Goal: Information Seeking & Learning: Learn about a topic

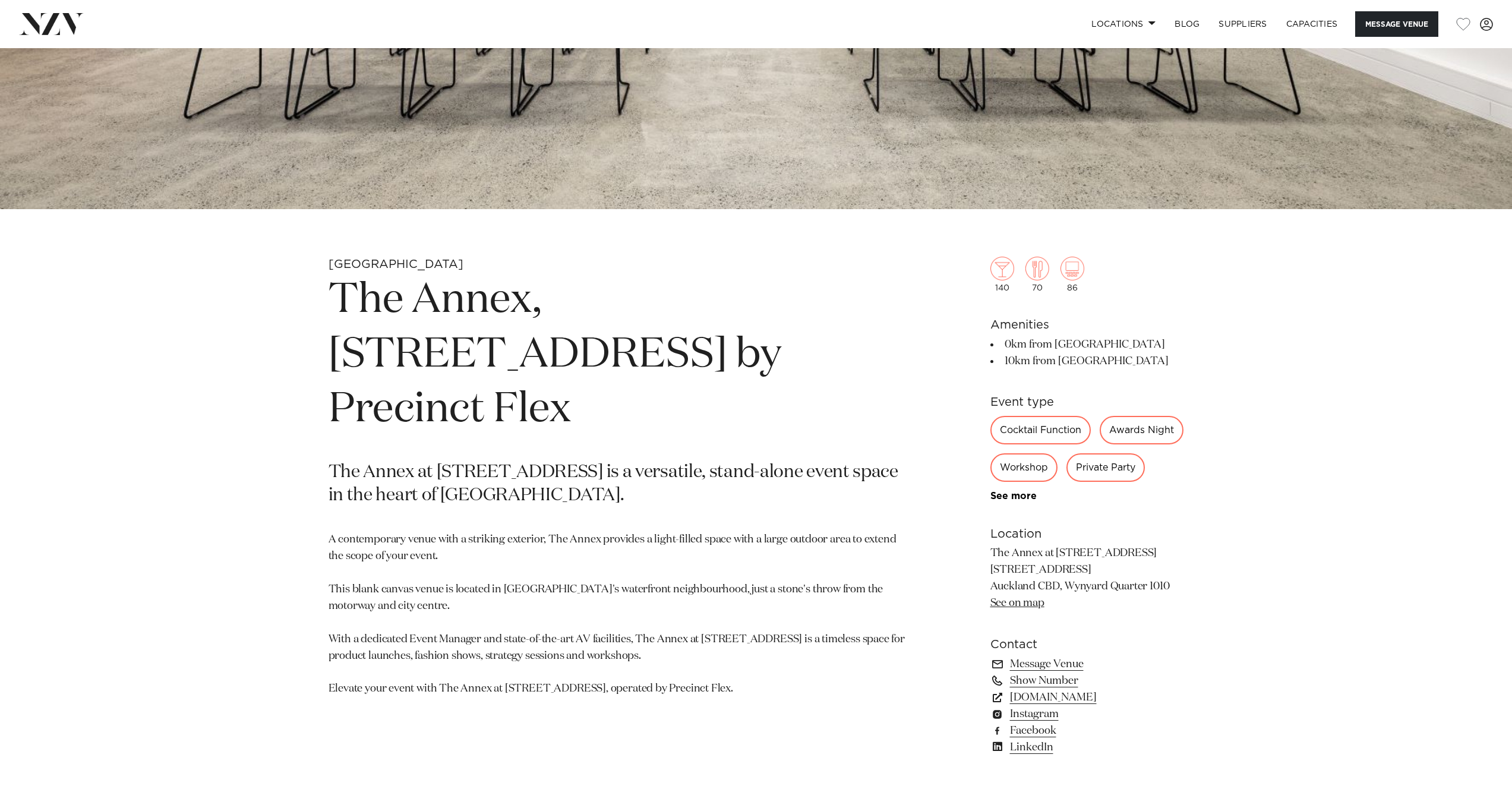
scroll to position [550, 0]
click at [1036, 606] on link "See on map" at bounding box center [1018, 601] width 54 height 11
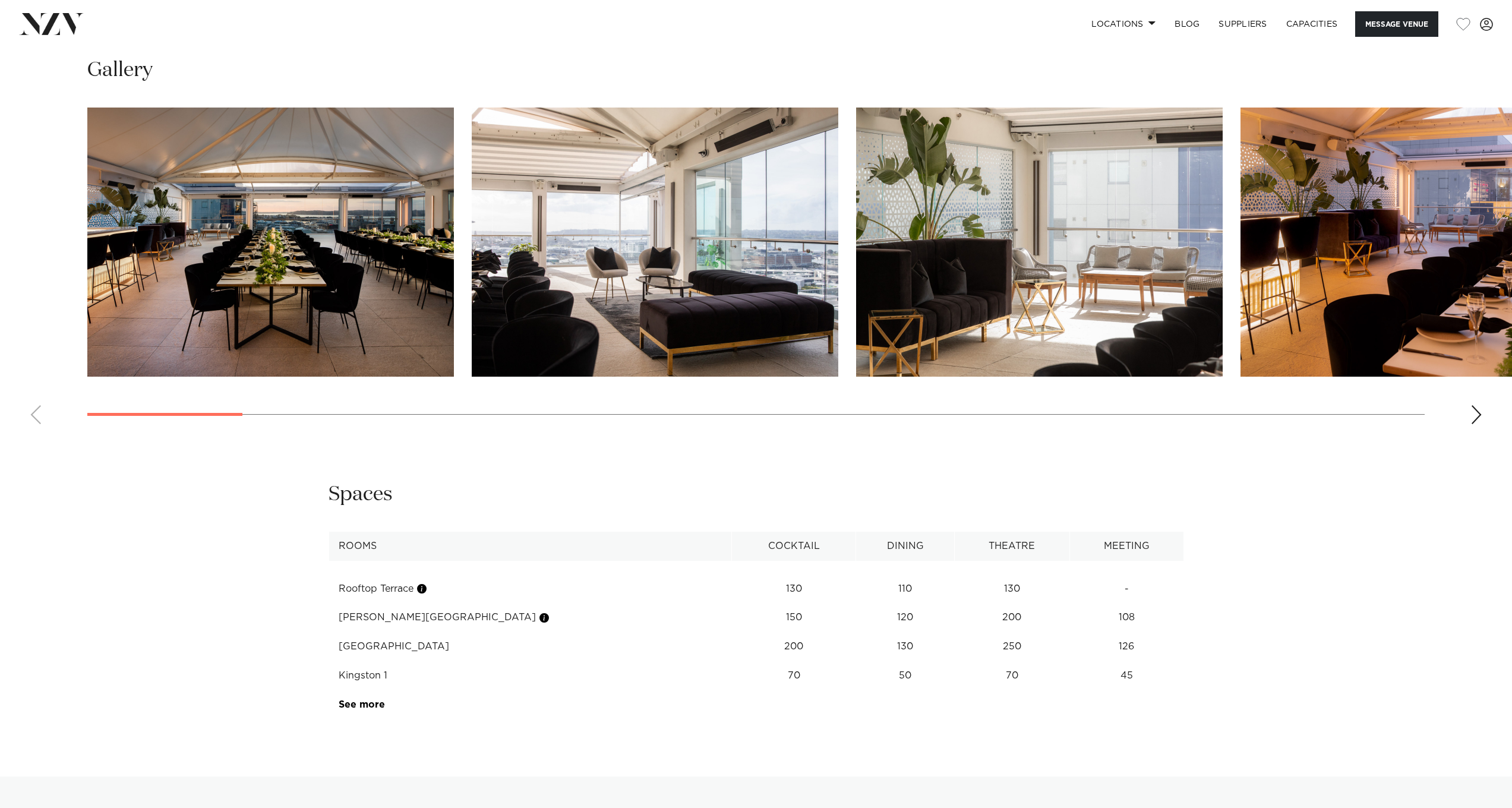
scroll to position [1673, 0]
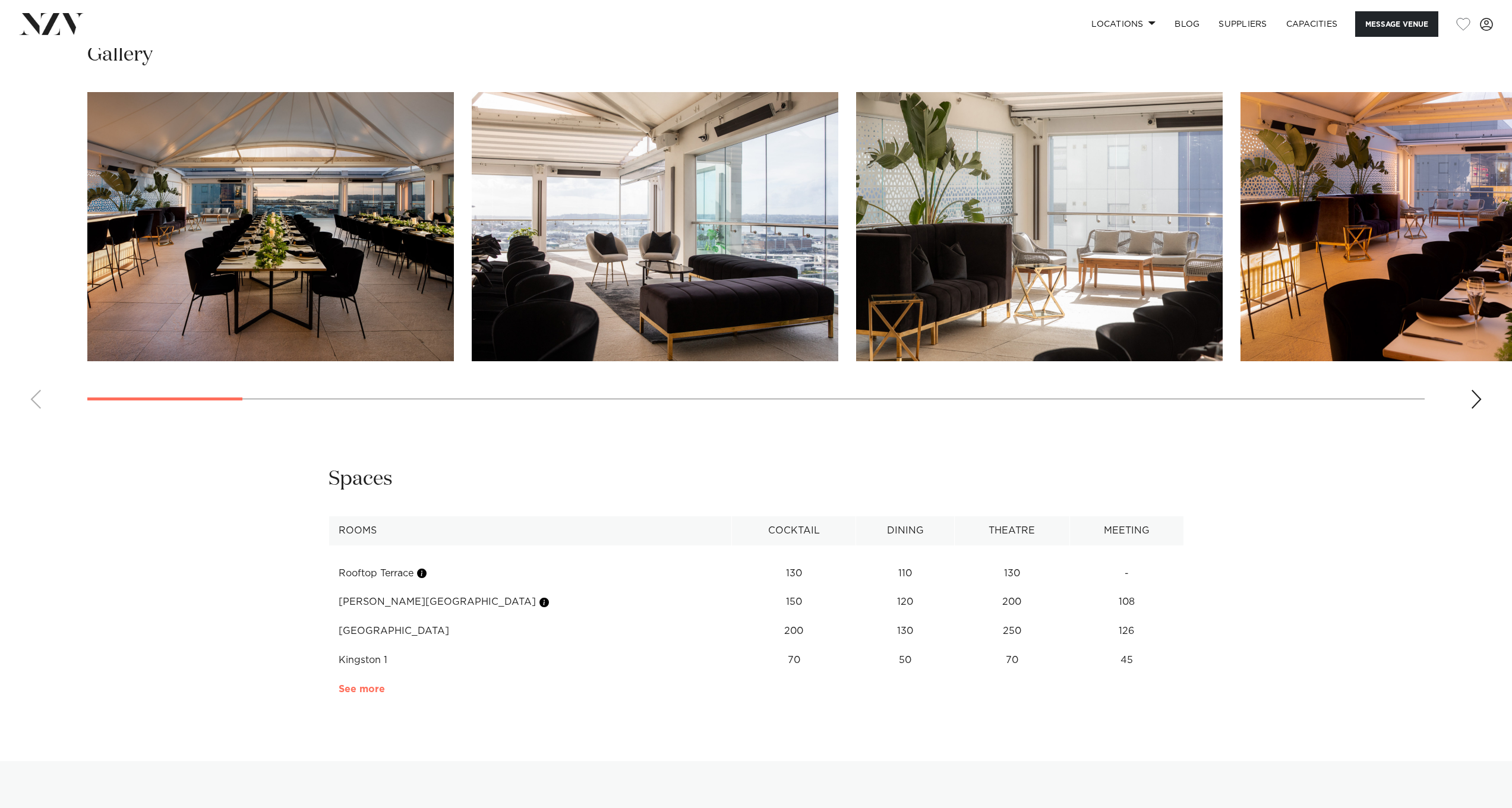
click at [361, 684] on link "See more" at bounding box center [385, 689] width 93 height 10
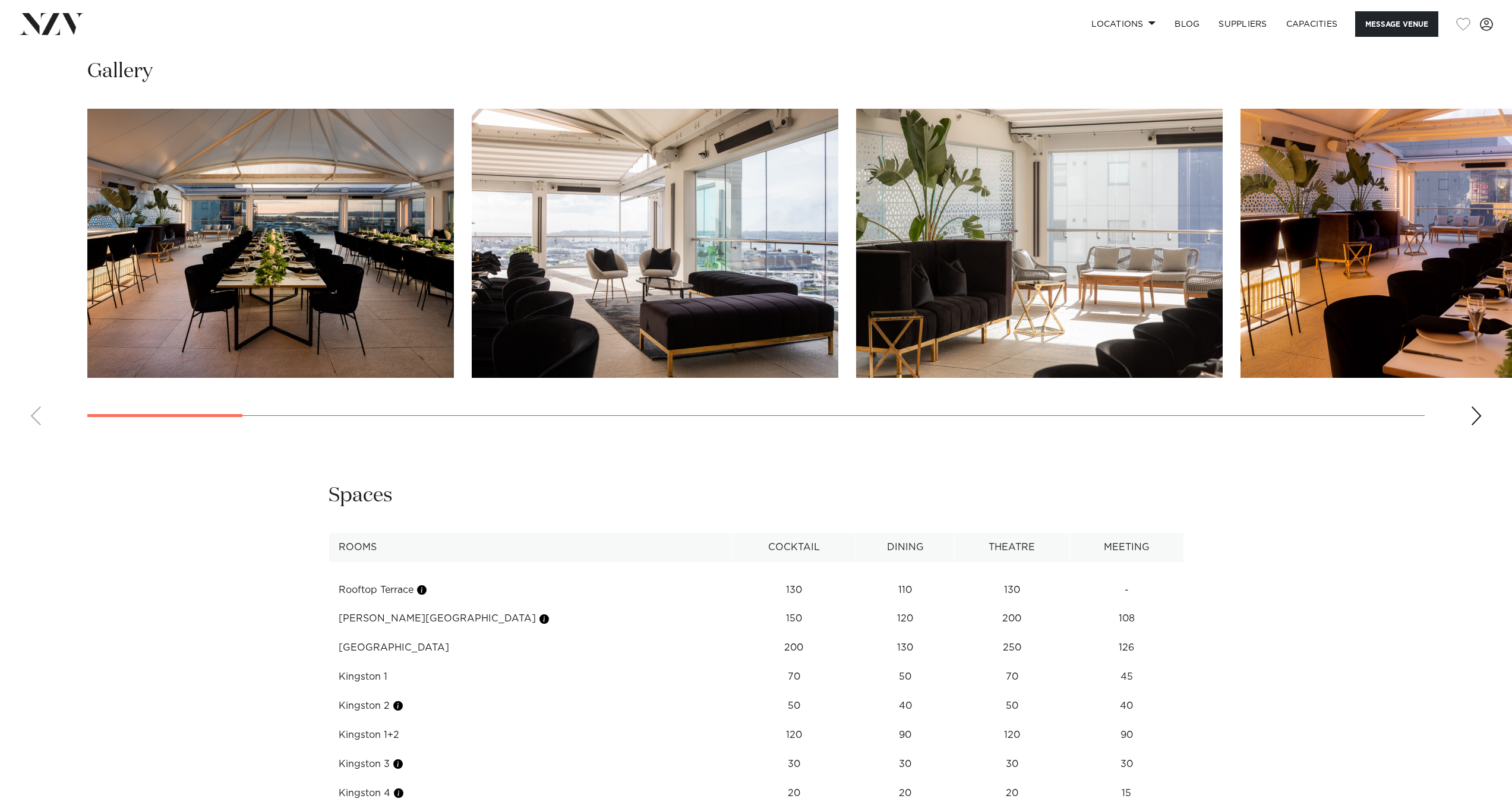
scroll to position [1552, 0]
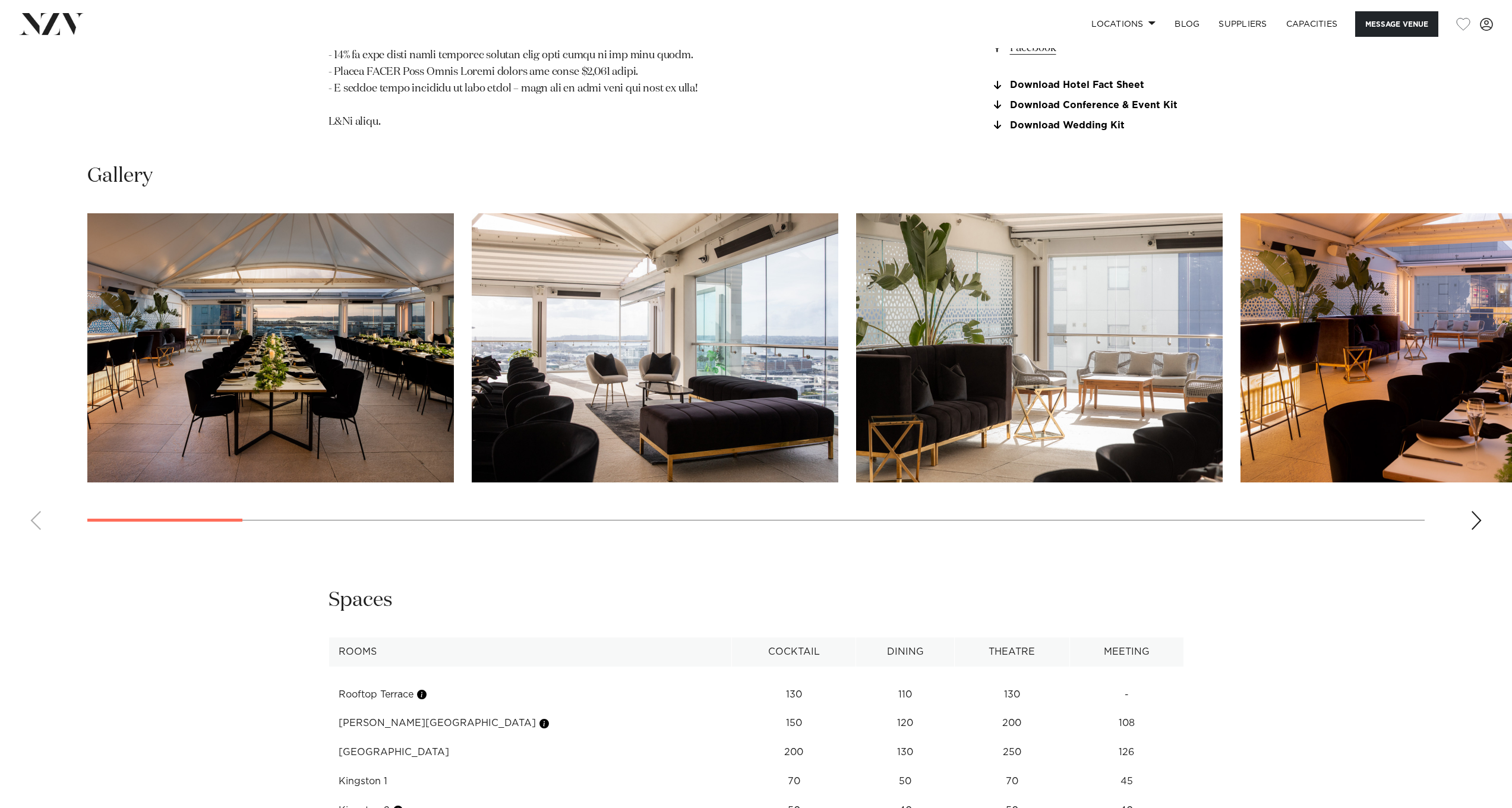
click at [1477, 511] on div "Next slide" at bounding box center [1476, 520] width 12 height 19
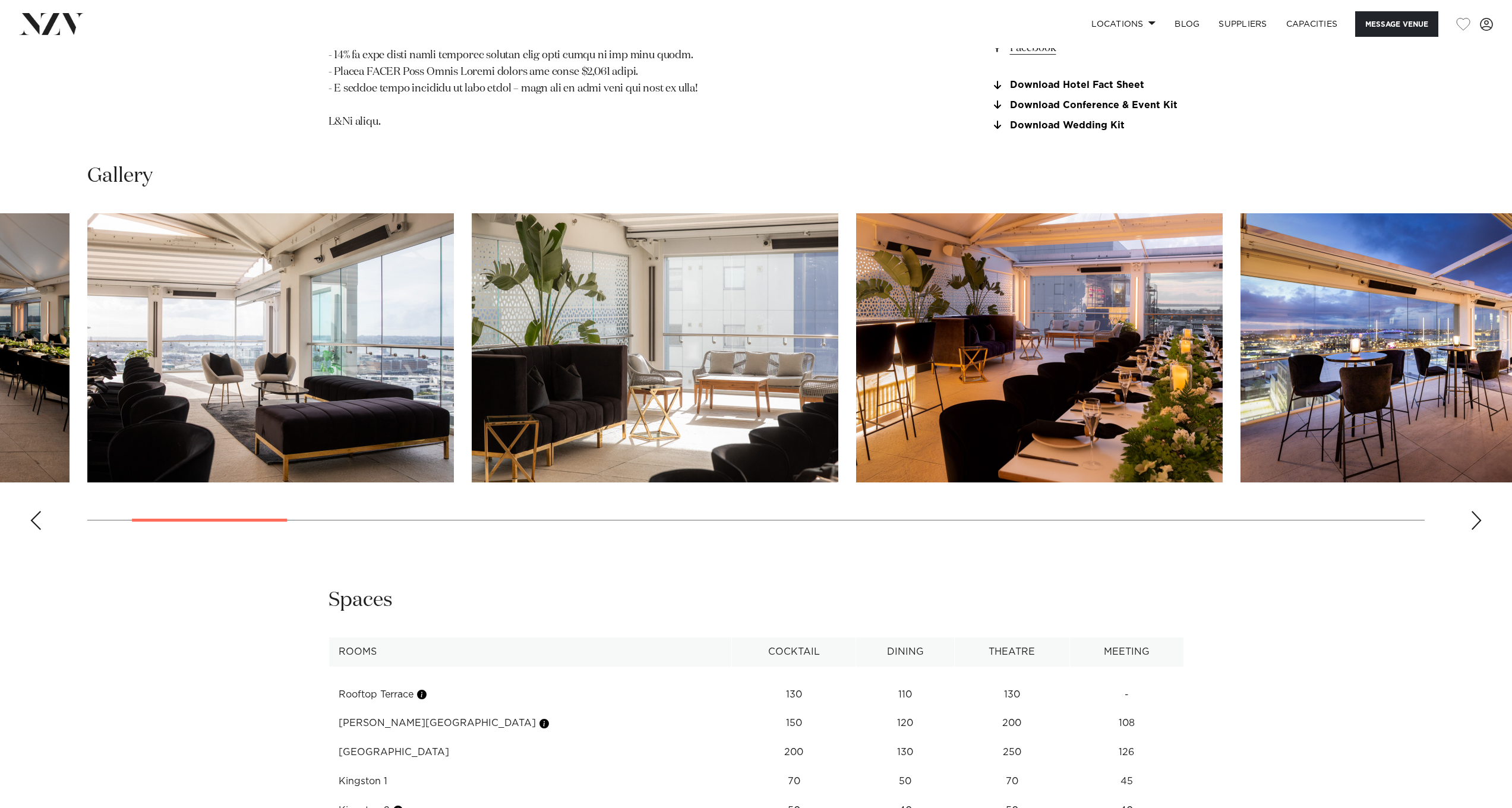
click at [1469, 497] on swiper-container at bounding box center [756, 376] width 1512 height 326
click at [1480, 511] on div "Next slide" at bounding box center [1476, 520] width 12 height 19
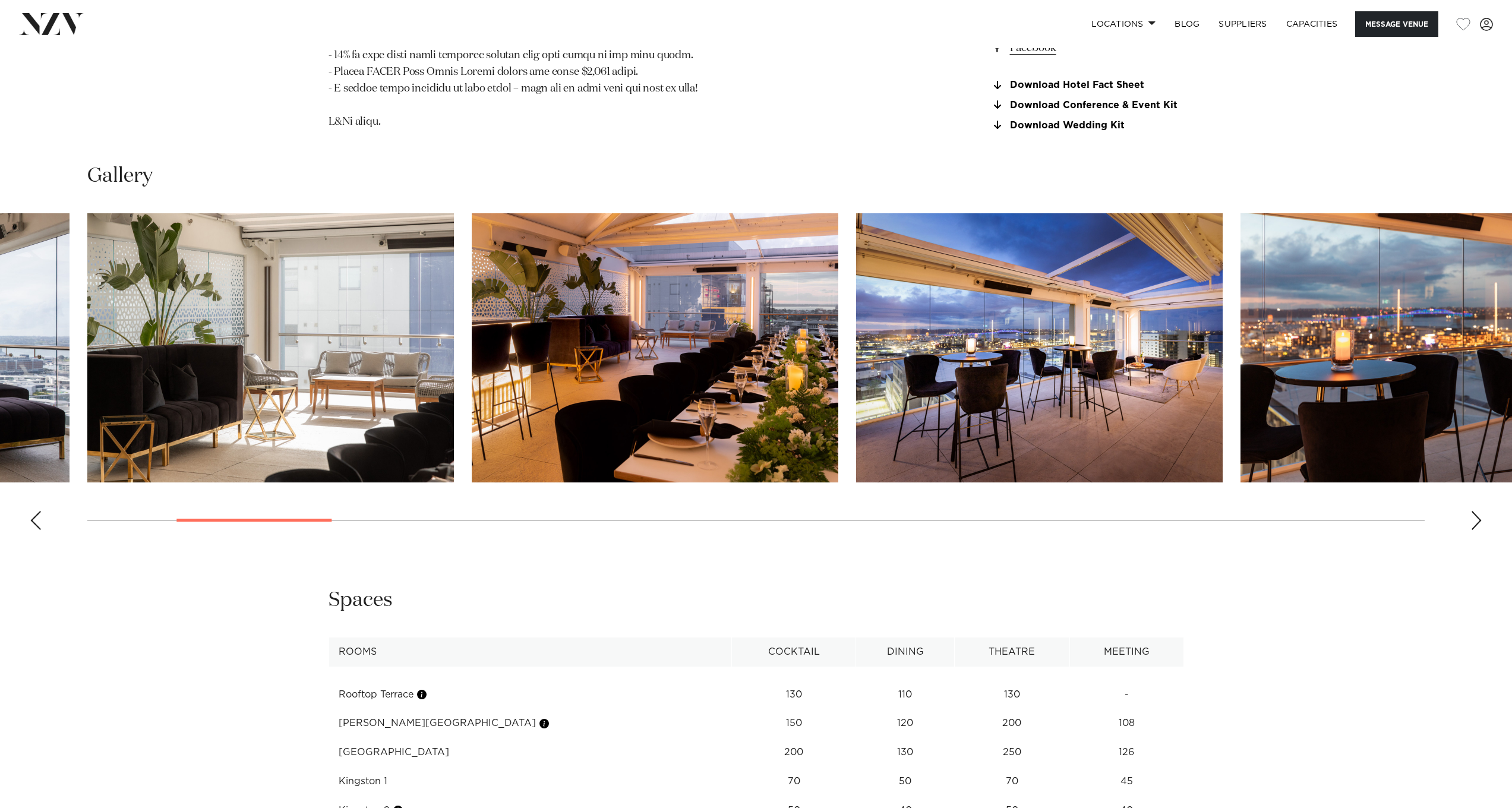
click at [1477, 511] on div "Next slide" at bounding box center [1476, 520] width 12 height 19
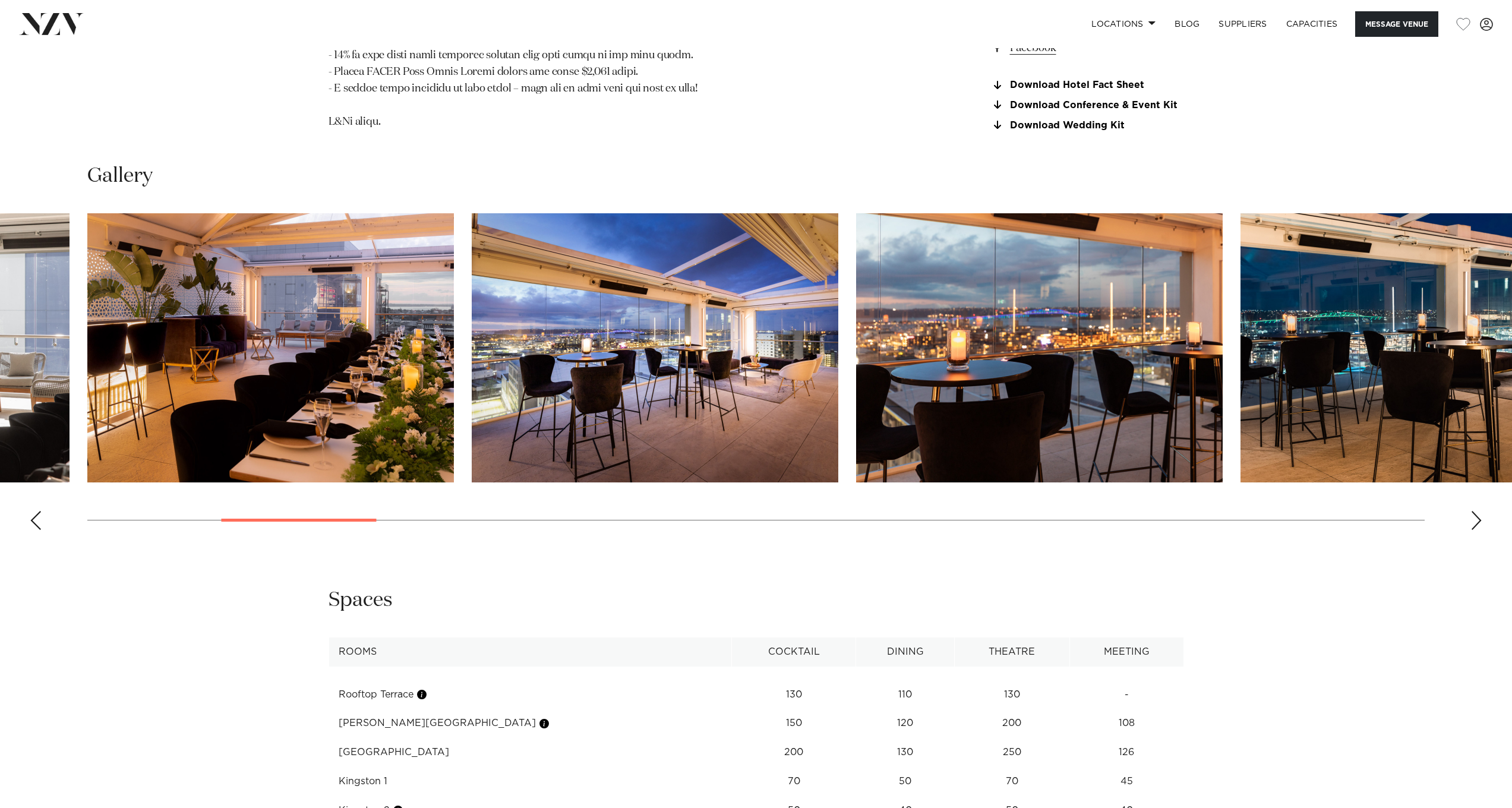
click at [1477, 511] on div "Next slide" at bounding box center [1476, 520] width 12 height 19
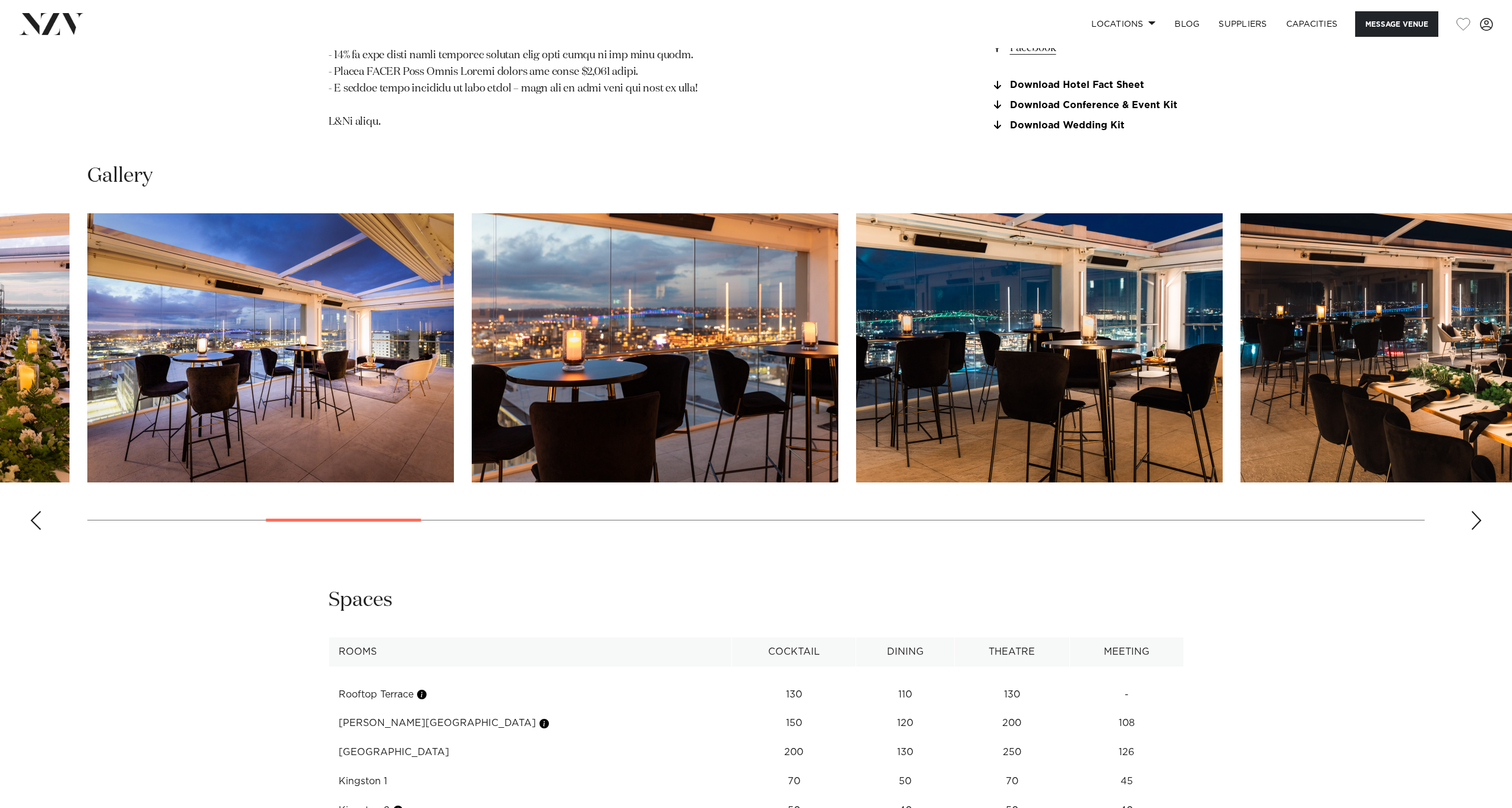
click at [1477, 511] on div "Next slide" at bounding box center [1476, 520] width 12 height 19
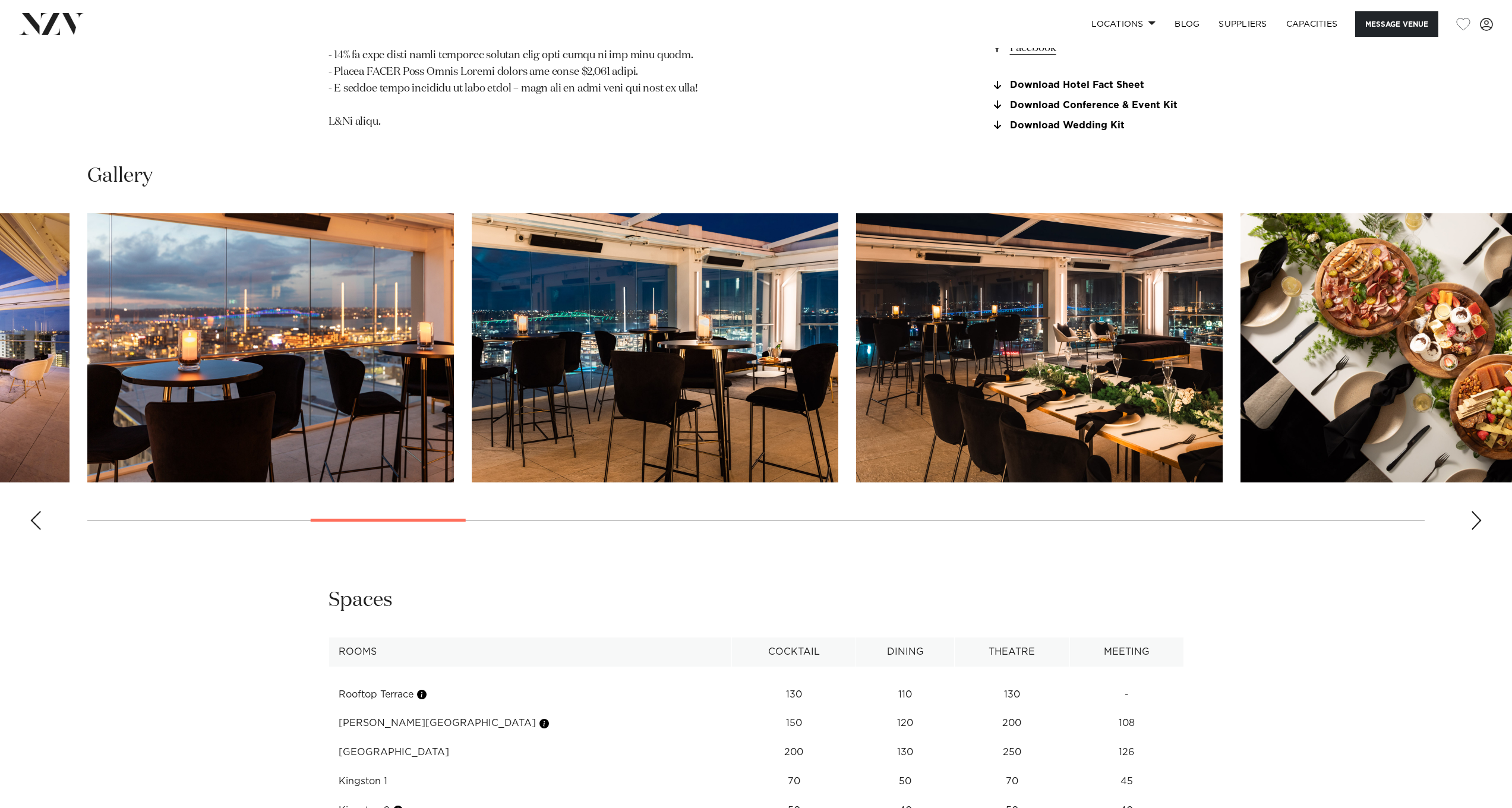
click at [1476, 511] on div "Next slide" at bounding box center [1476, 520] width 12 height 19
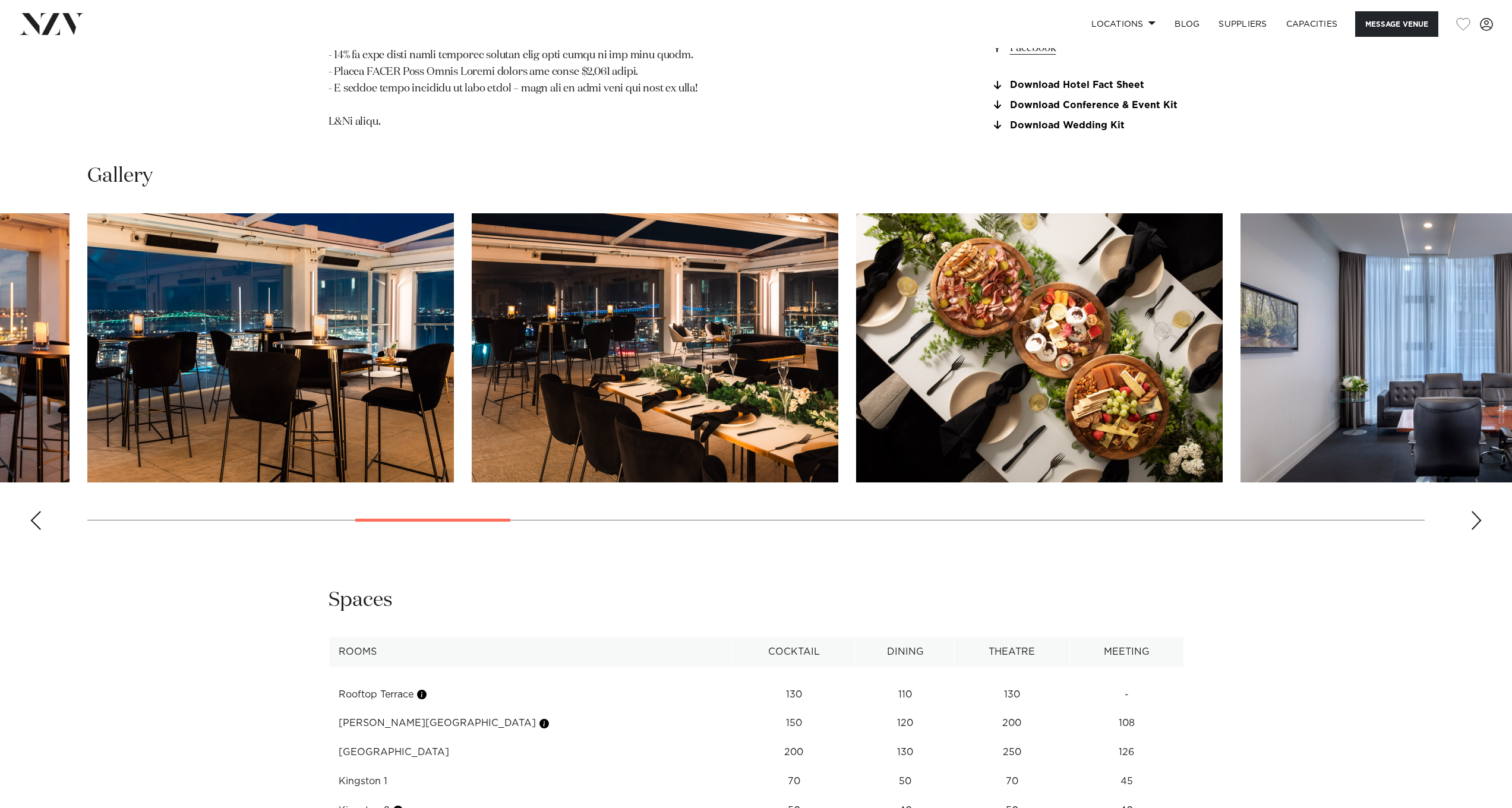
click at [1475, 511] on div "Next slide" at bounding box center [1476, 520] width 12 height 19
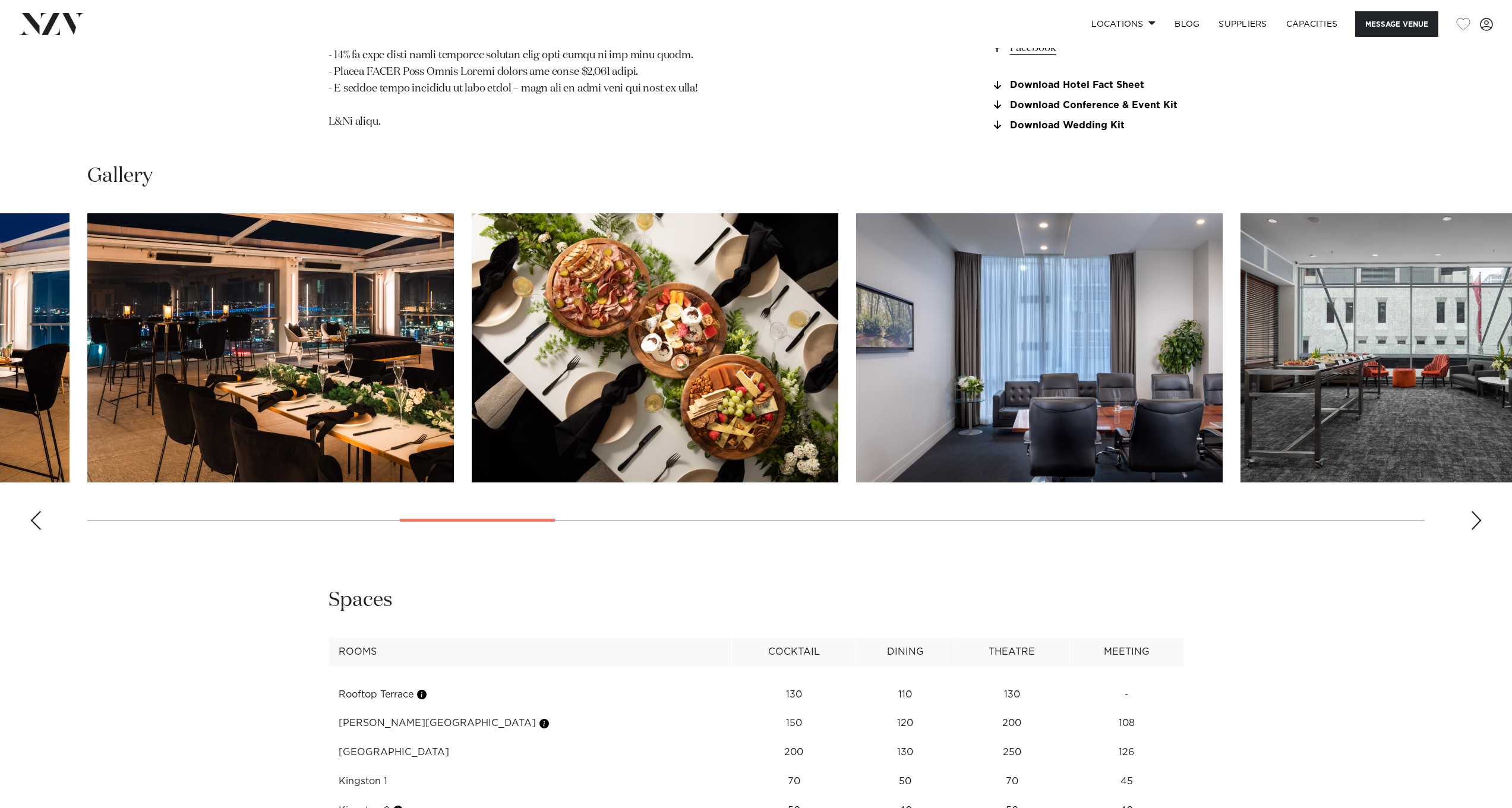
click at [1475, 511] on div "Next slide" at bounding box center [1476, 520] width 12 height 19
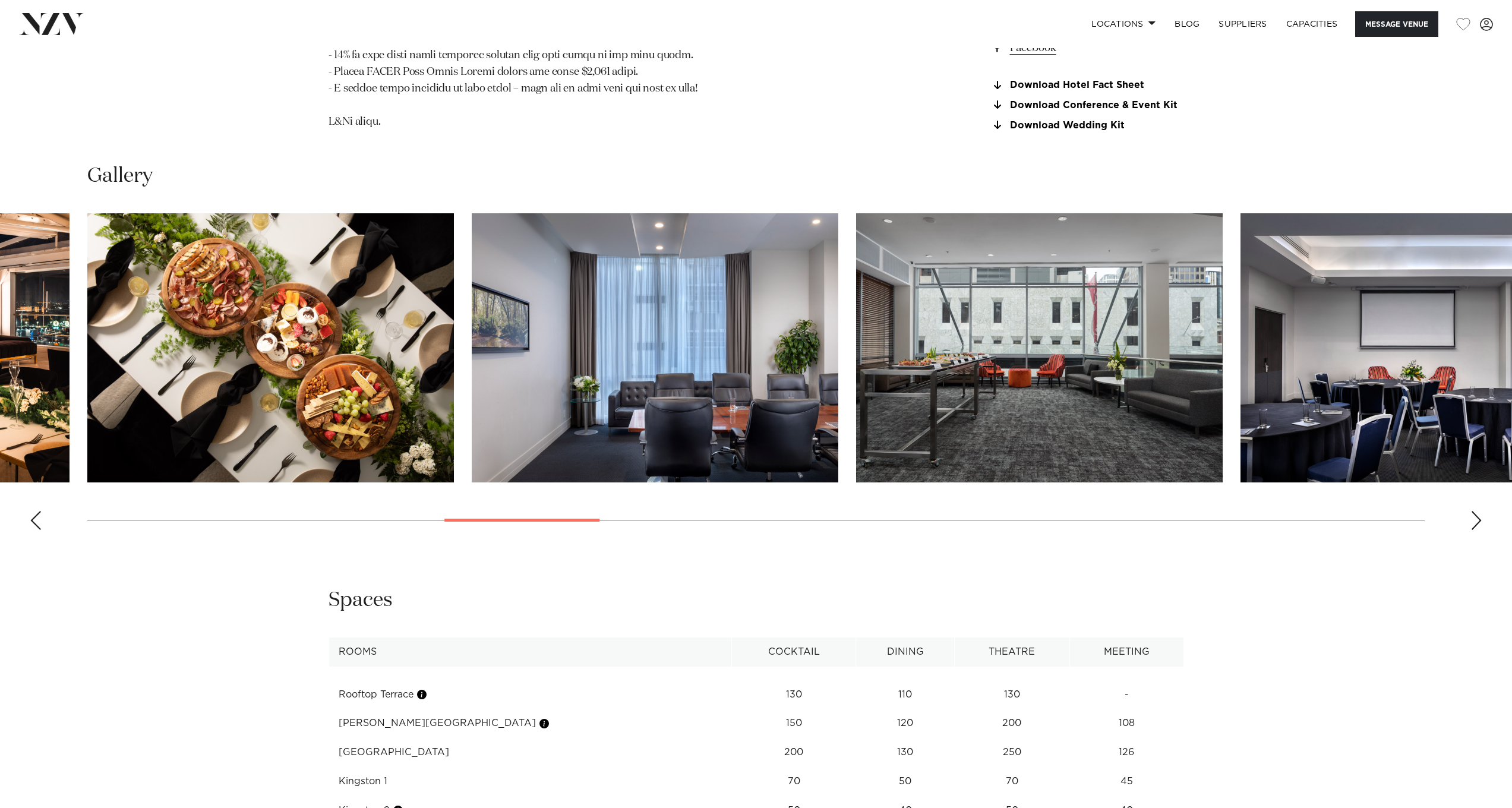
click at [1475, 511] on div "Next slide" at bounding box center [1476, 520] width 12 height 19
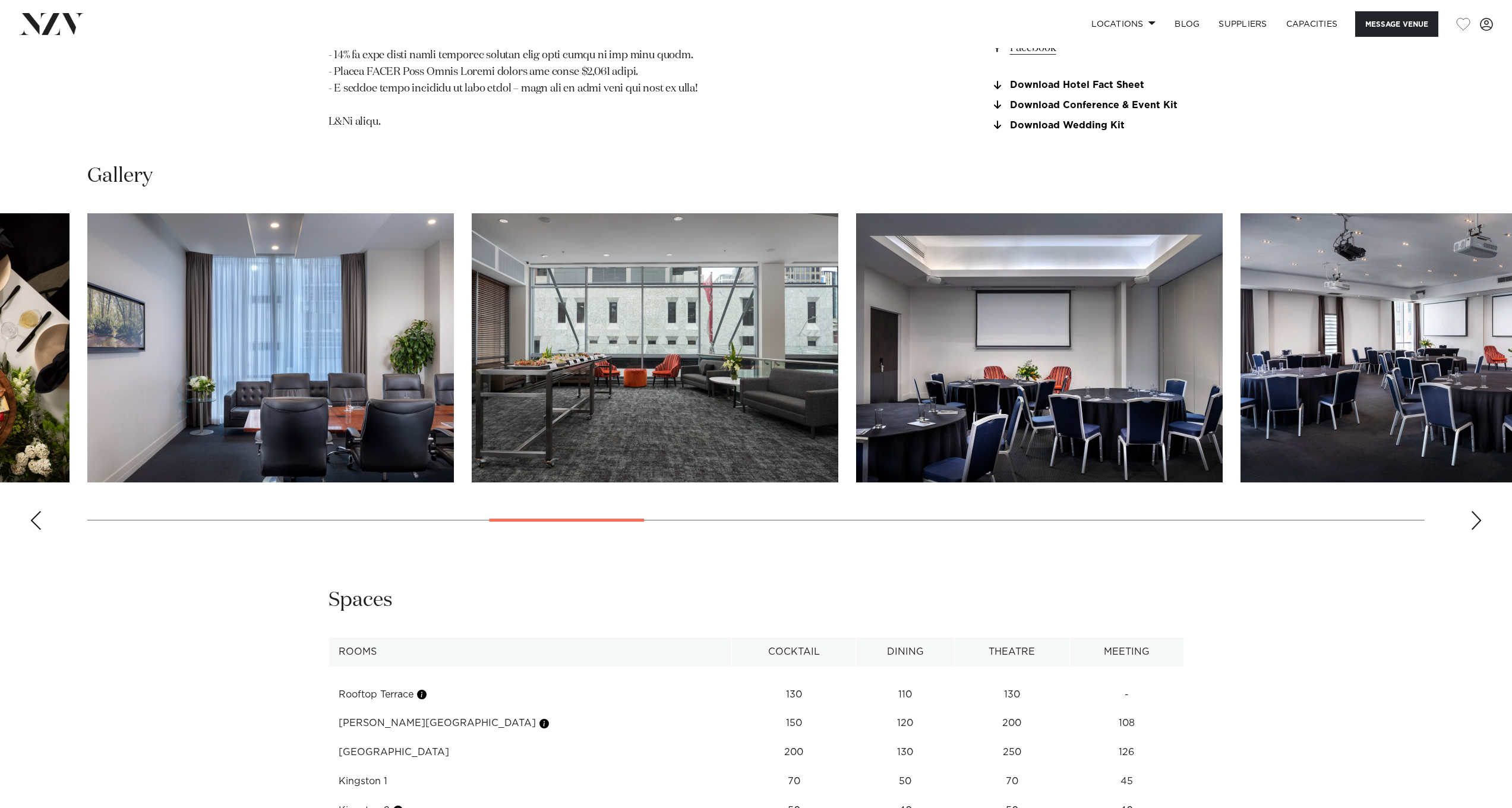
click at [1475, 511] on div "Next slide" at bounding box center [1476, 520] width 12 height 19
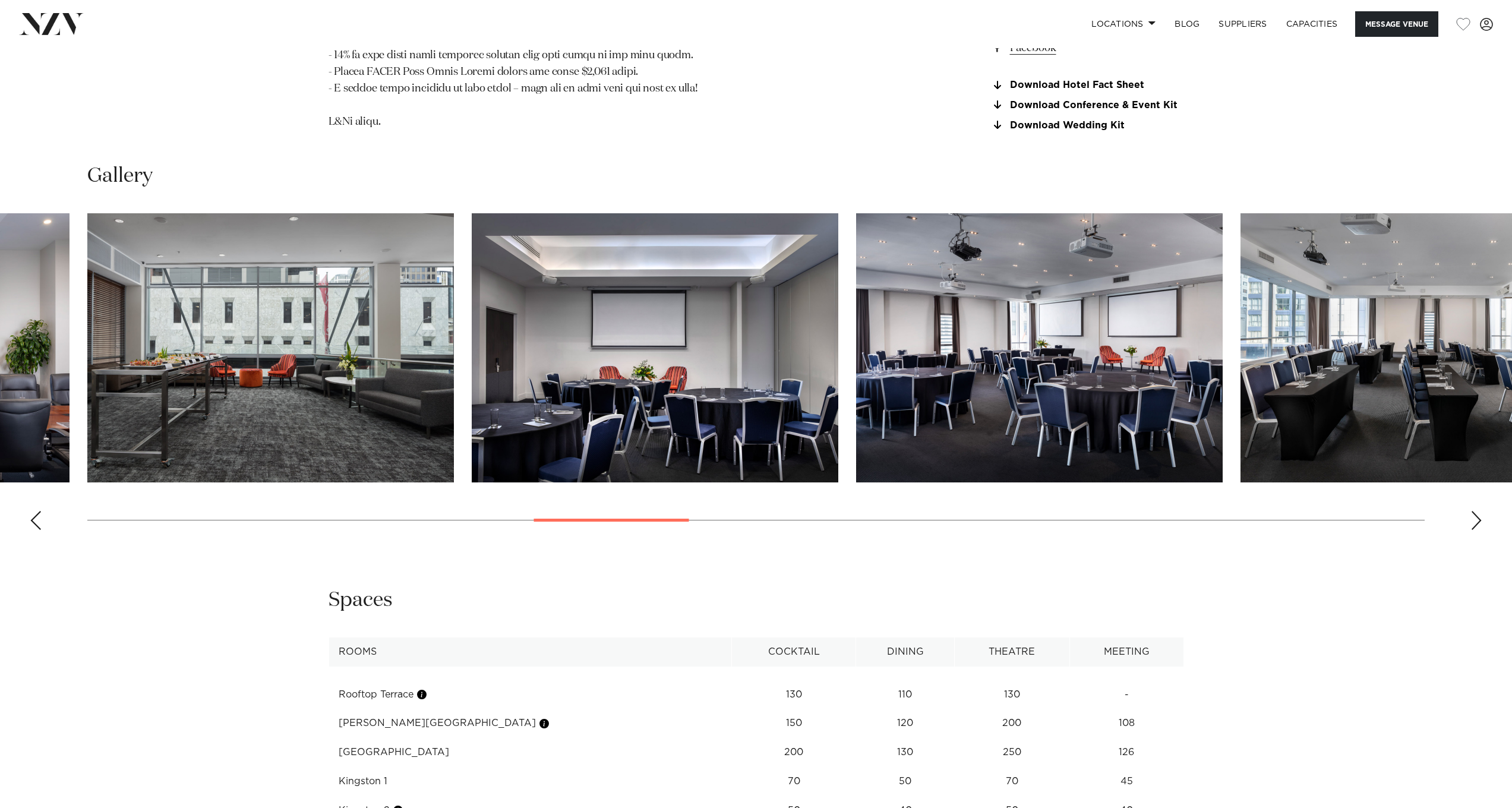
click at [1475, 511] on div "Next slide" at bounding box center [1476, 520] width 12 height 19
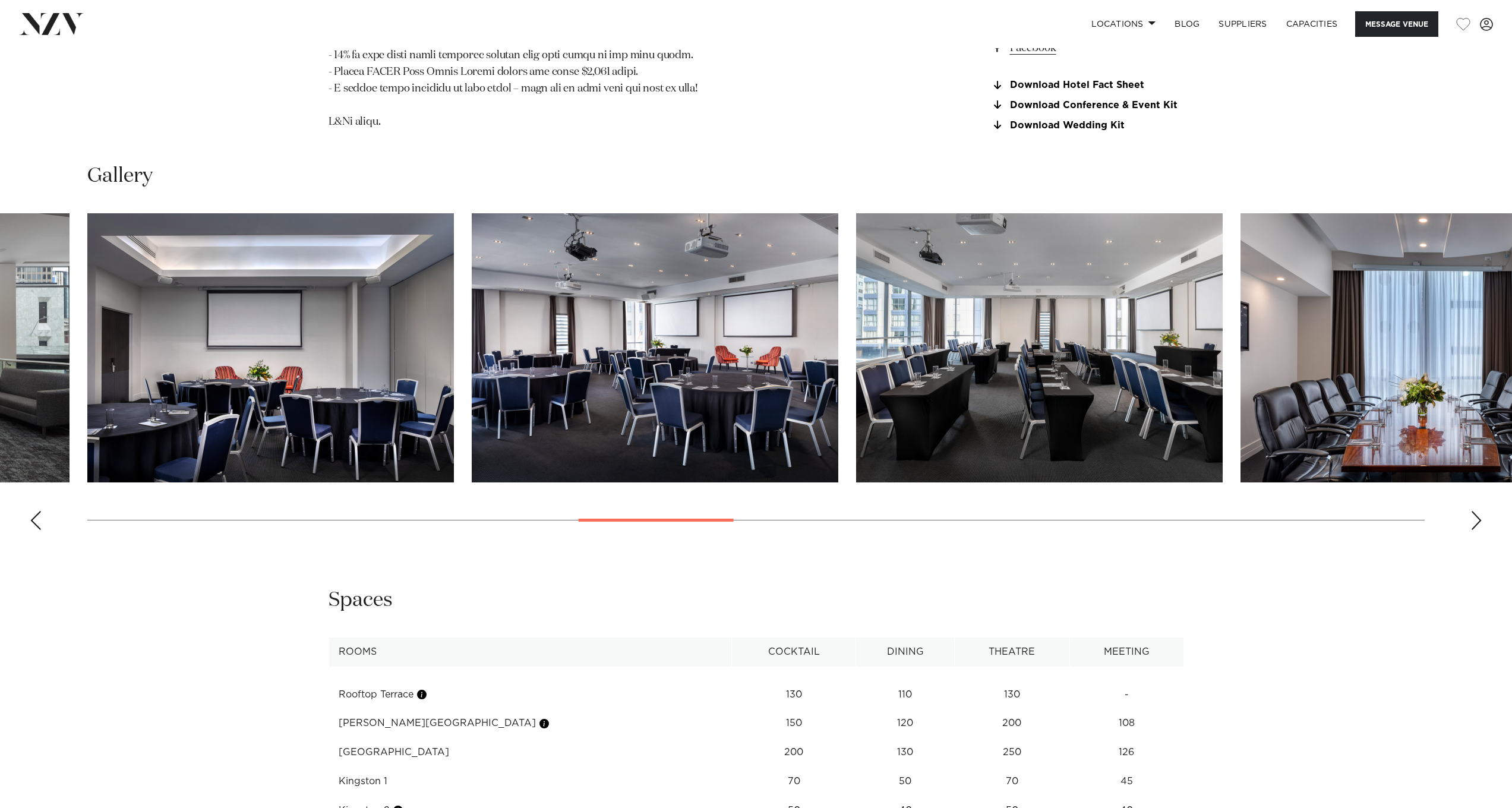
click at [1475, 511] on div "Next slide" at bounding box center [1476, 520] width 12 height 19
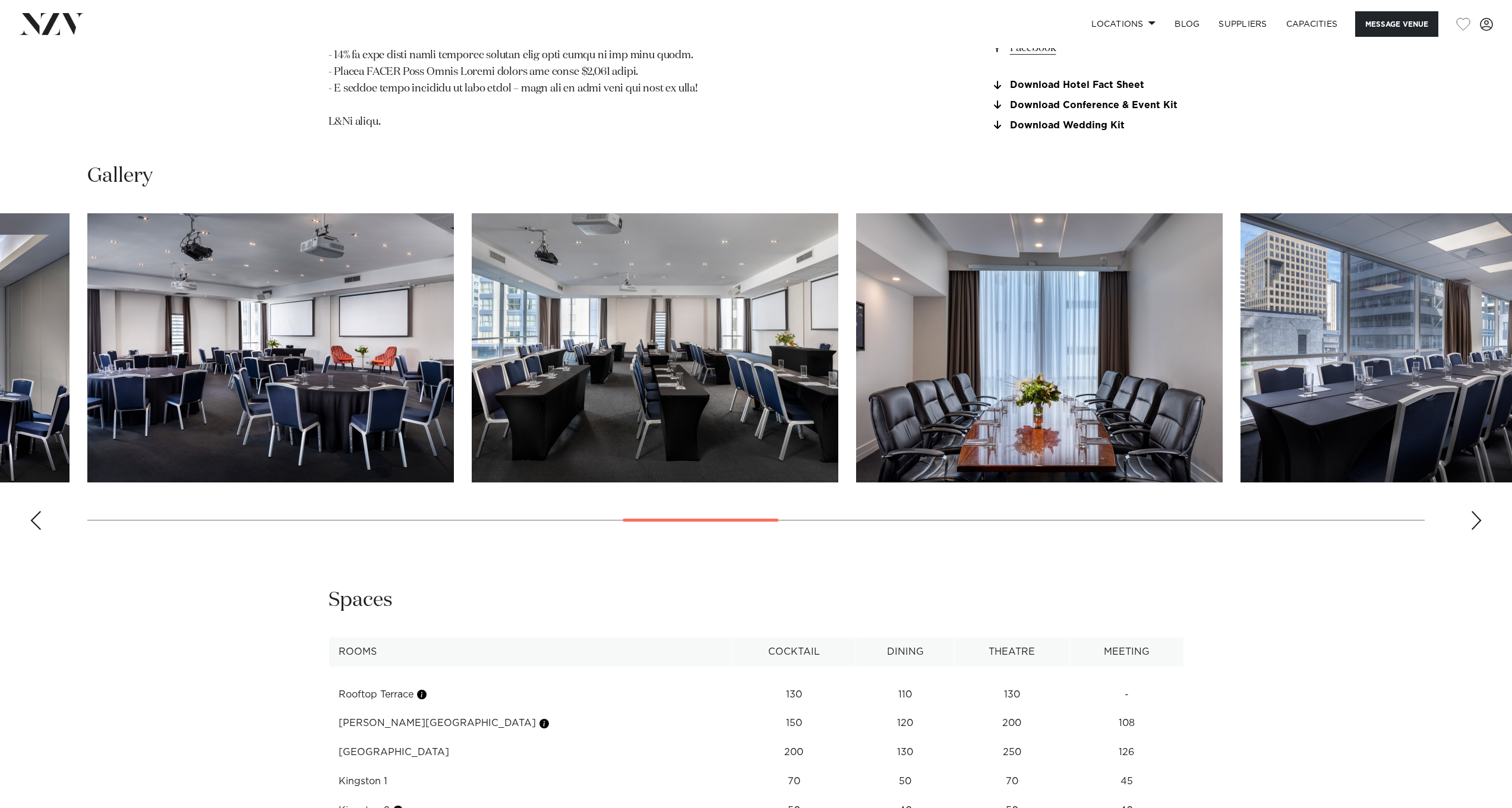
click at [1474, 511] on div "Next slide" at bounding box center [1476, 520] width 12 height 19
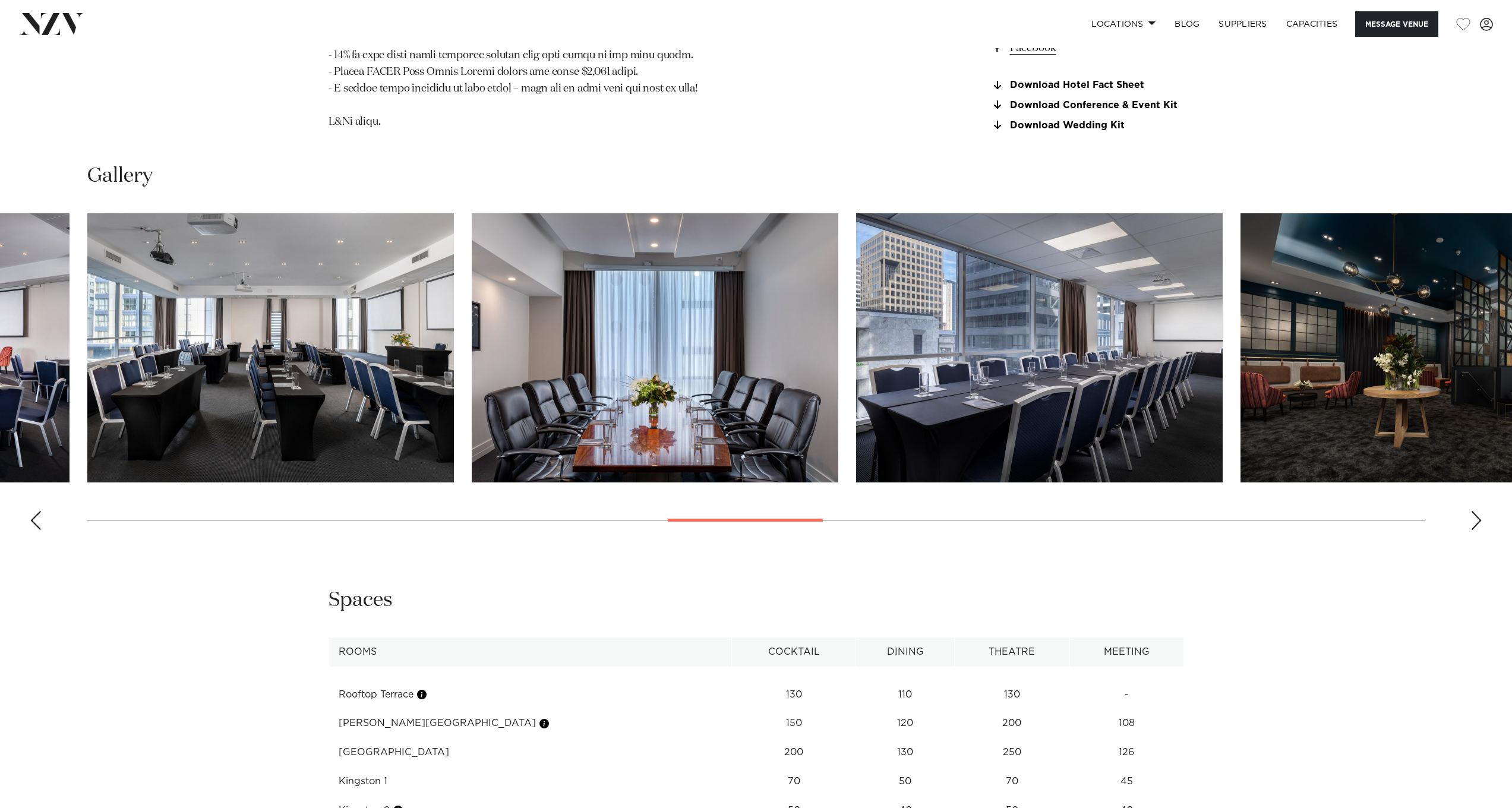
click at [1472, 507] on swiper-container at bounding box center [756, 376] width 1512 height 326
click at [1470, 511] on div "Next slide" at bounding box center [1476, 520] width 12 height 19
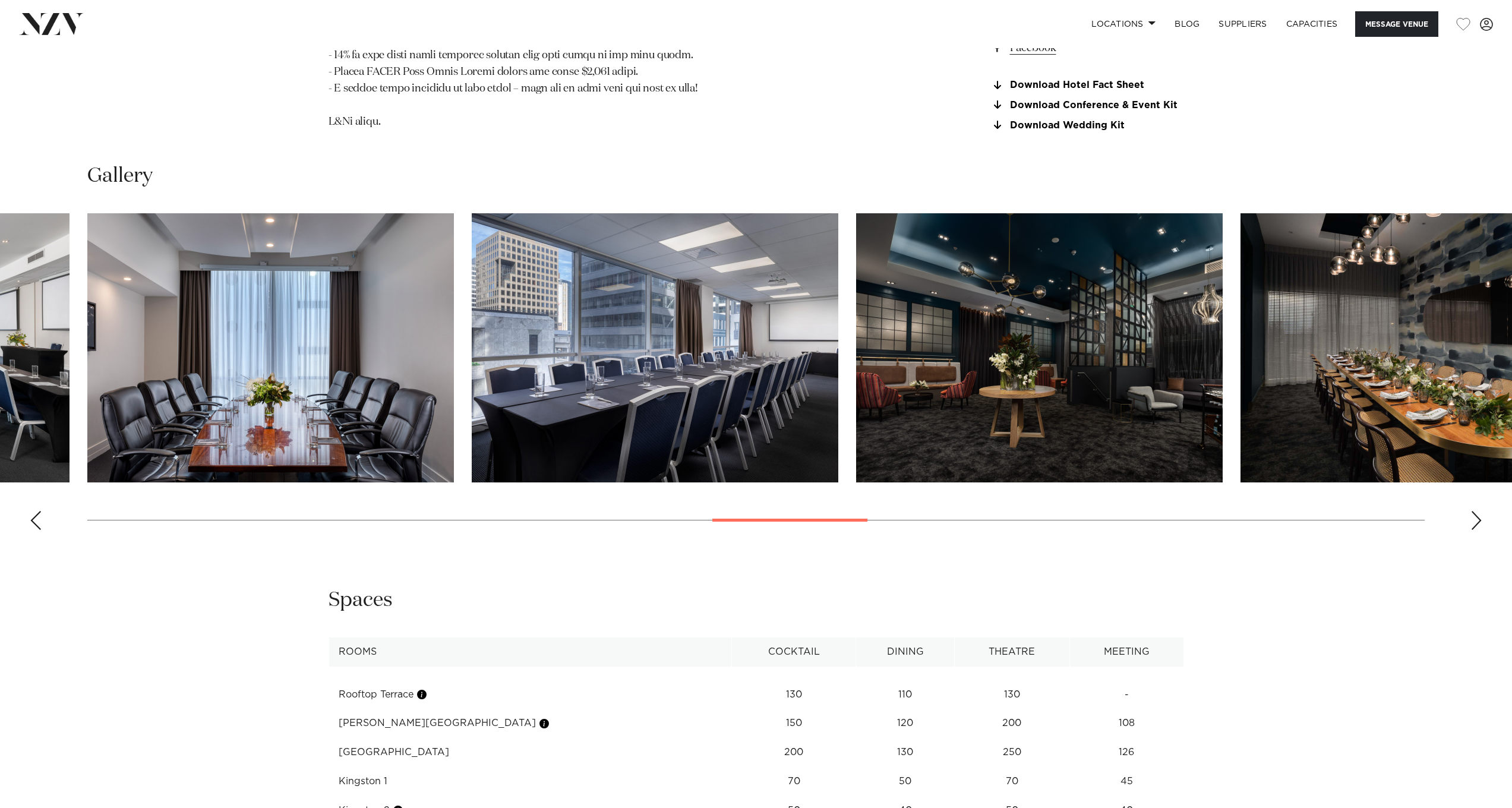
click at [1470, 511] on div "Next slide" at bounding box center [1476, 520] width 12 height 19
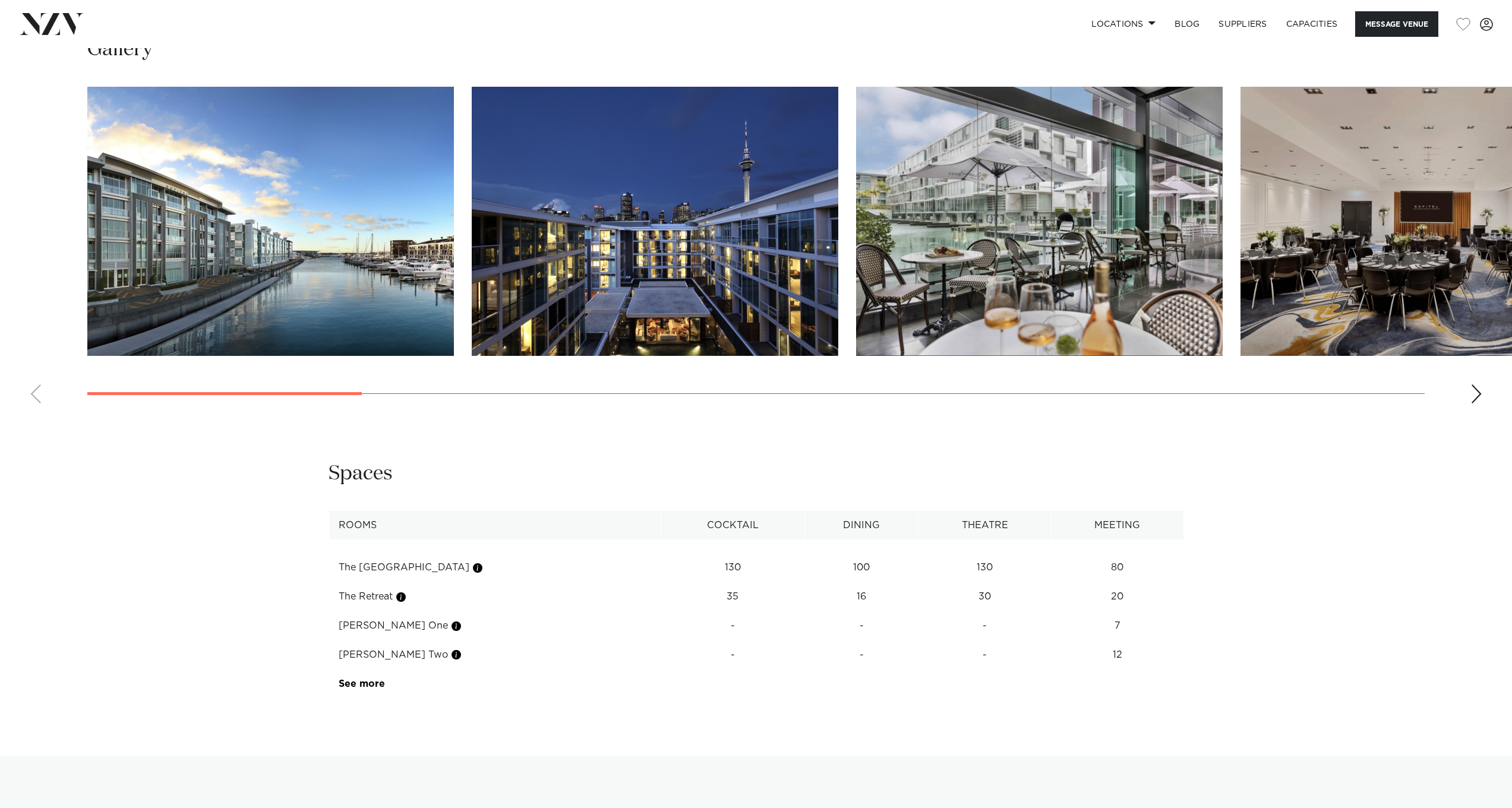
scroll to position [1428, 0]
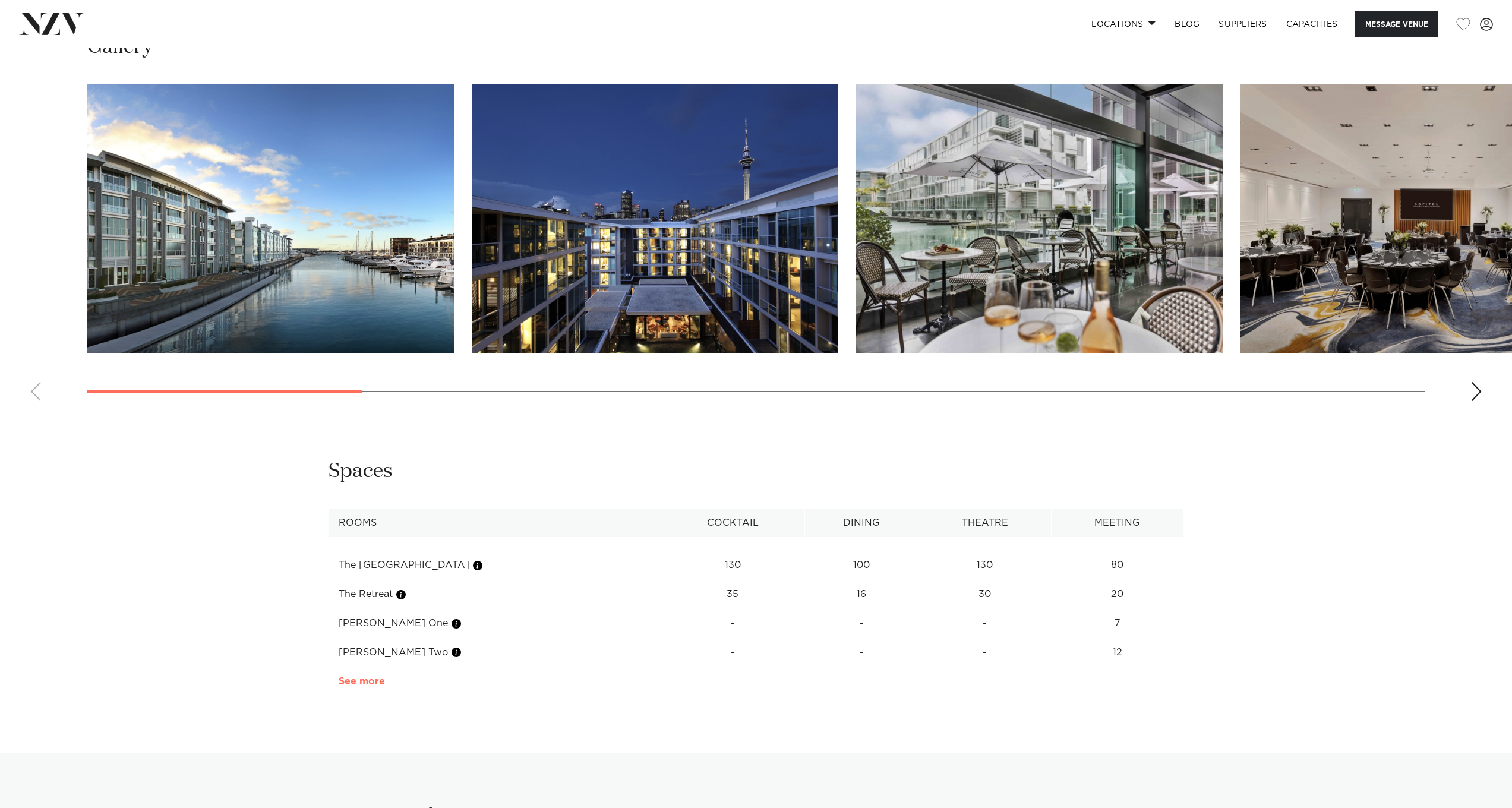
click at [353, 682] on link "See more" at bounding box center [385, 682] width 93 height 10
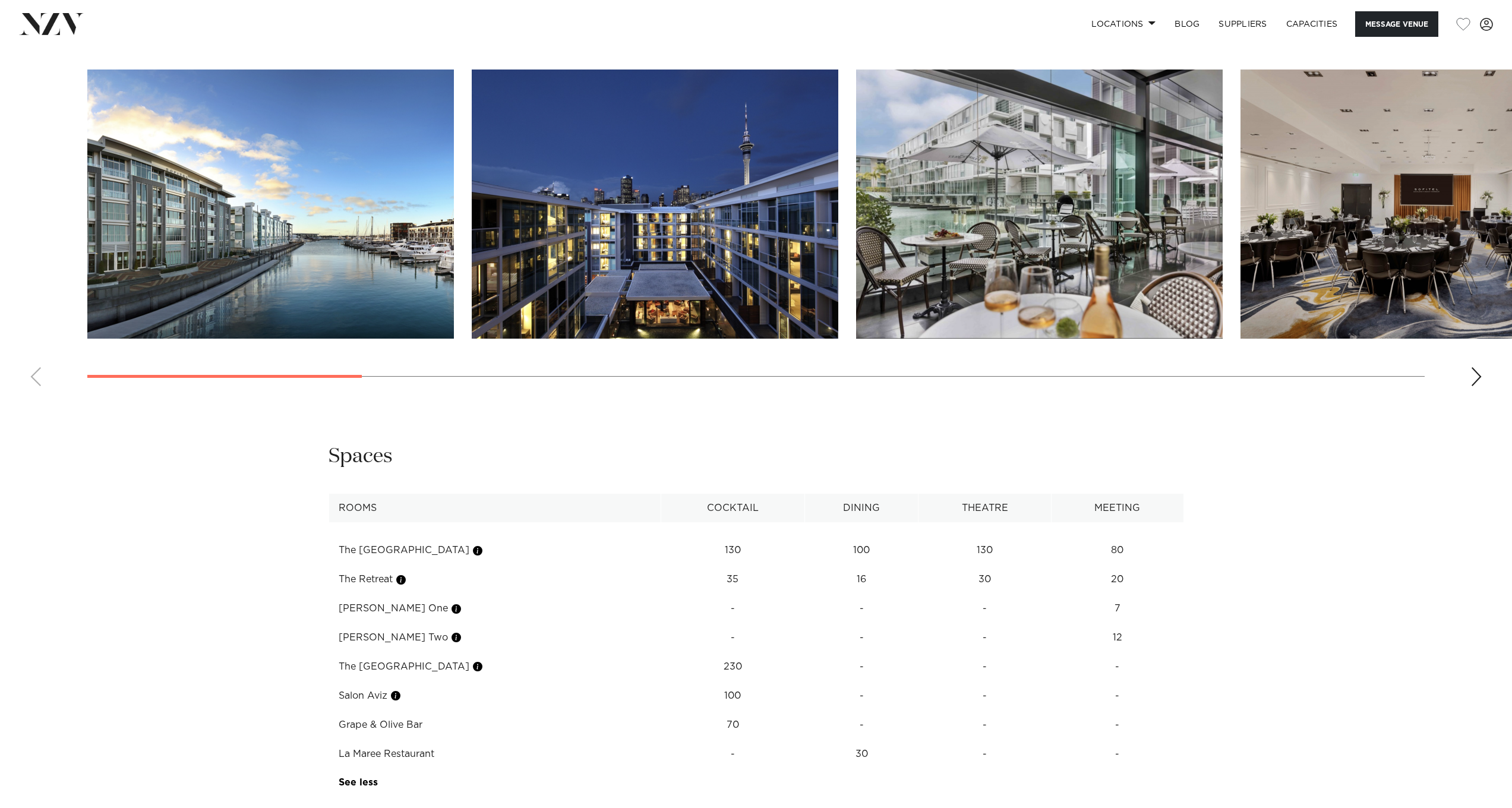
scroll to position [1521, 0]
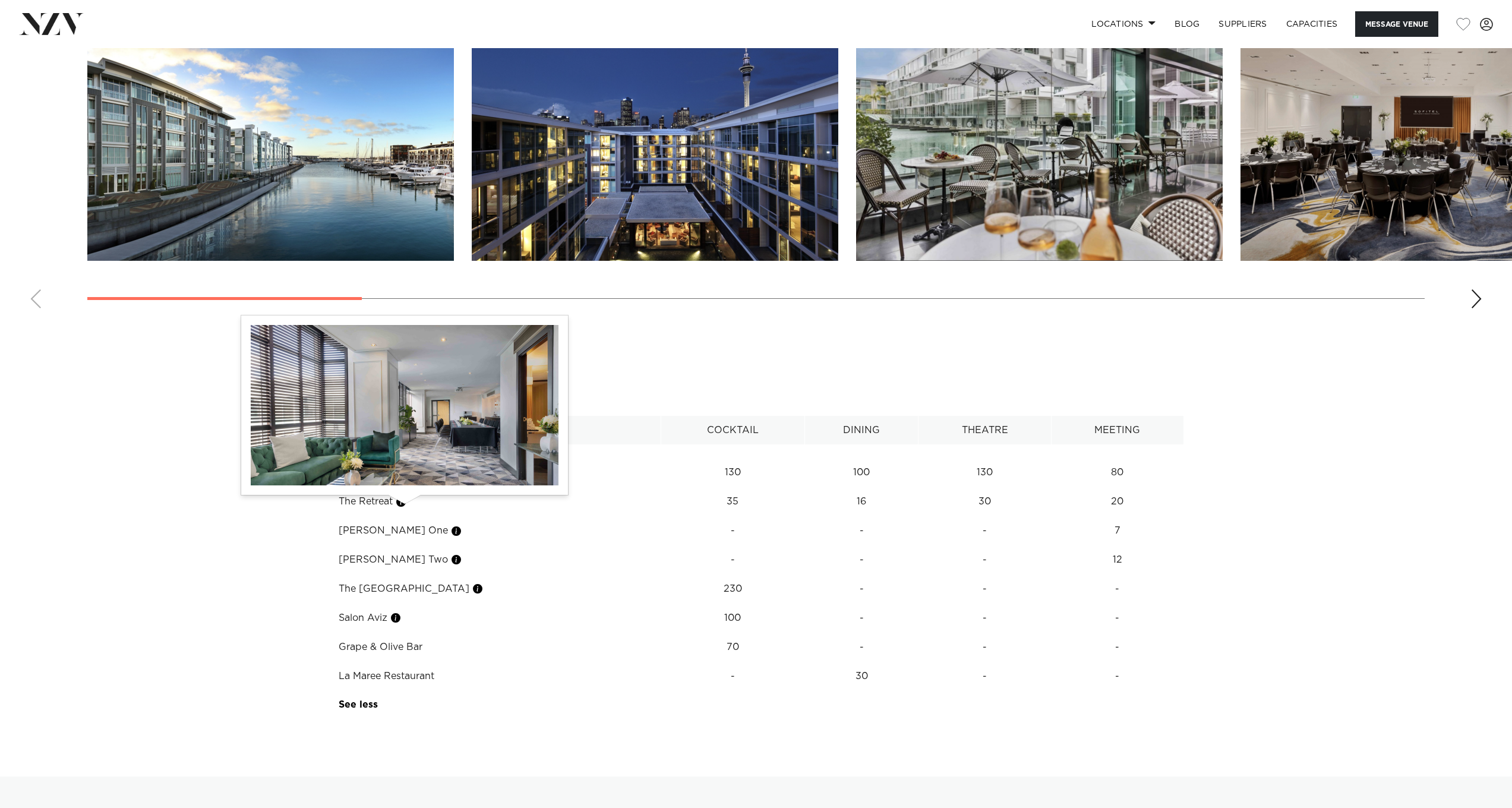
click at [405, 506] on button "button" at bounding box center [400, 502] width 12 height 12
click at [407, 507] on button "button" at bounding box center [400, 502] width 12 height 12
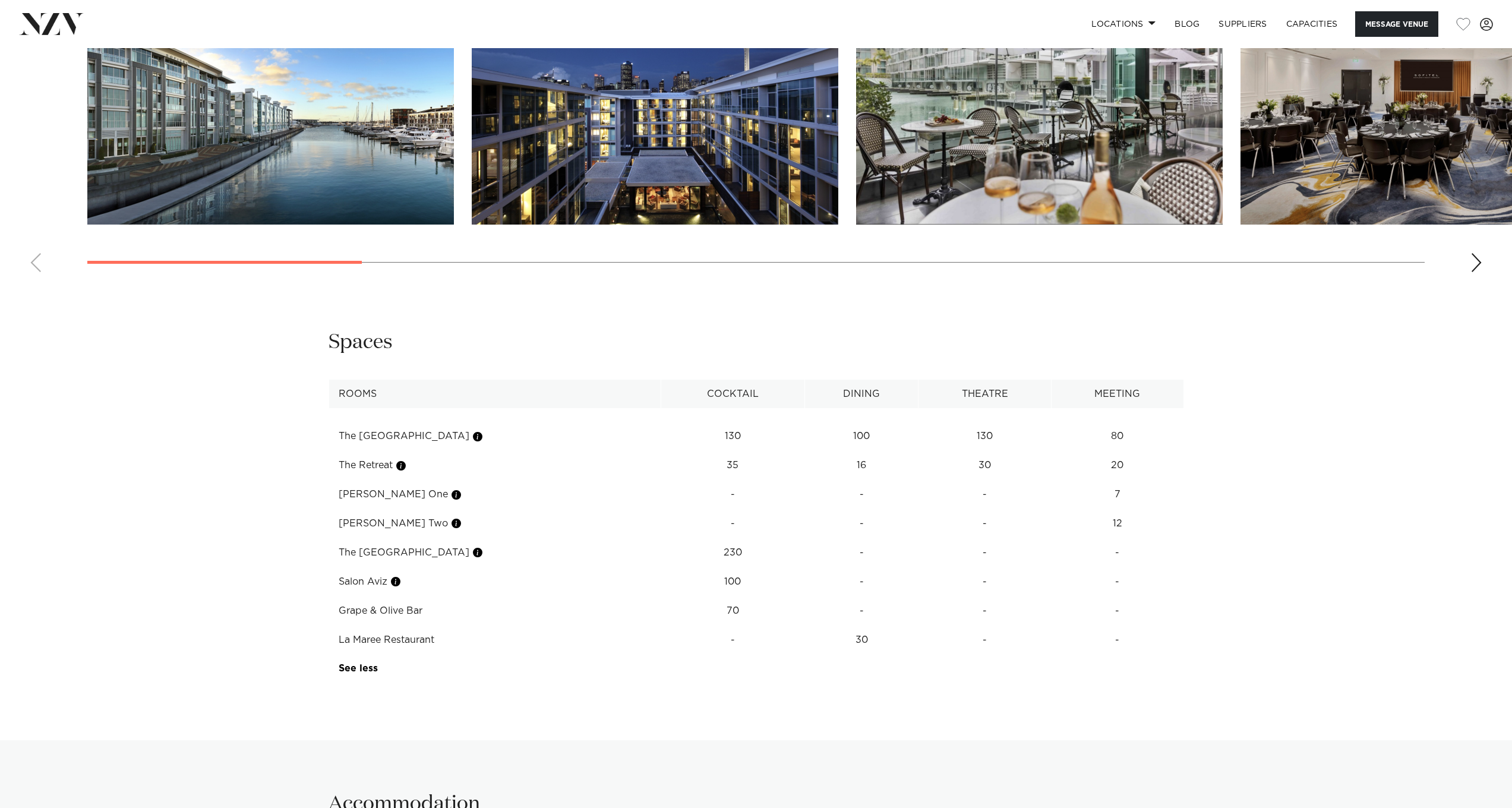
scroll to position [774, 0]
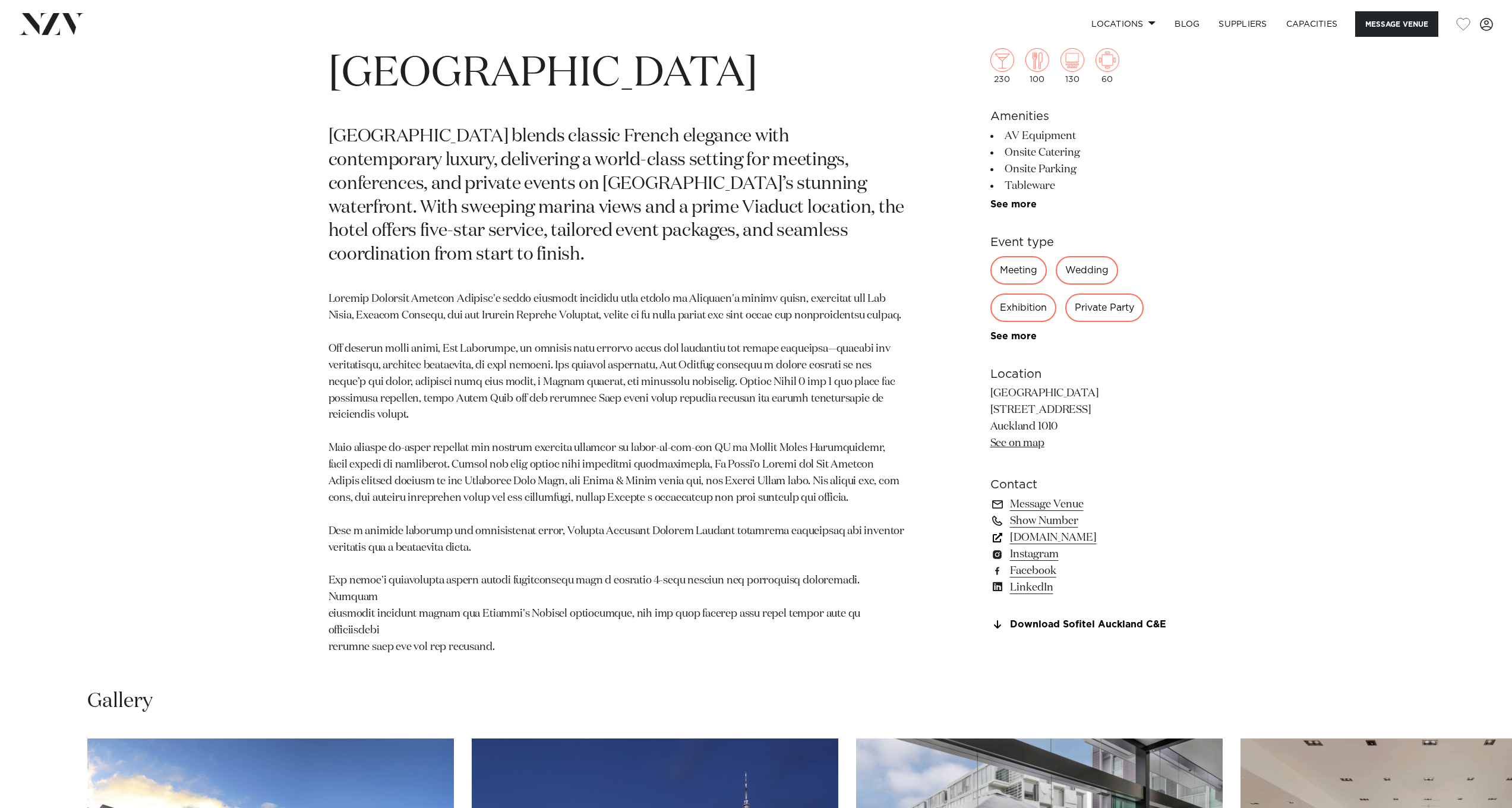
click at [1079, 536] on link "www.sofitel-auckland.com" at bounding box center [1087, 537] width 194 height 16
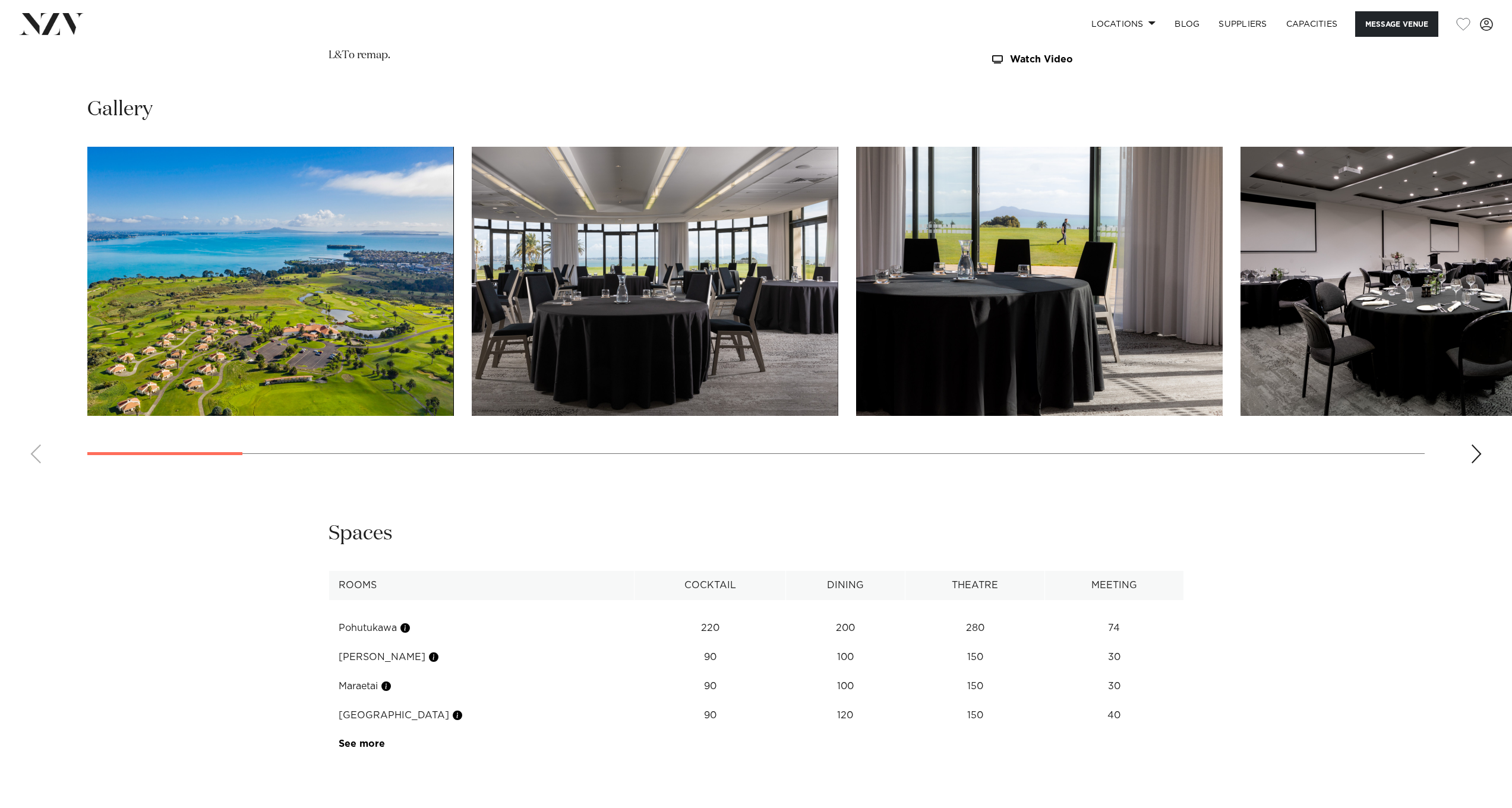
scroll to position [1665, 0]
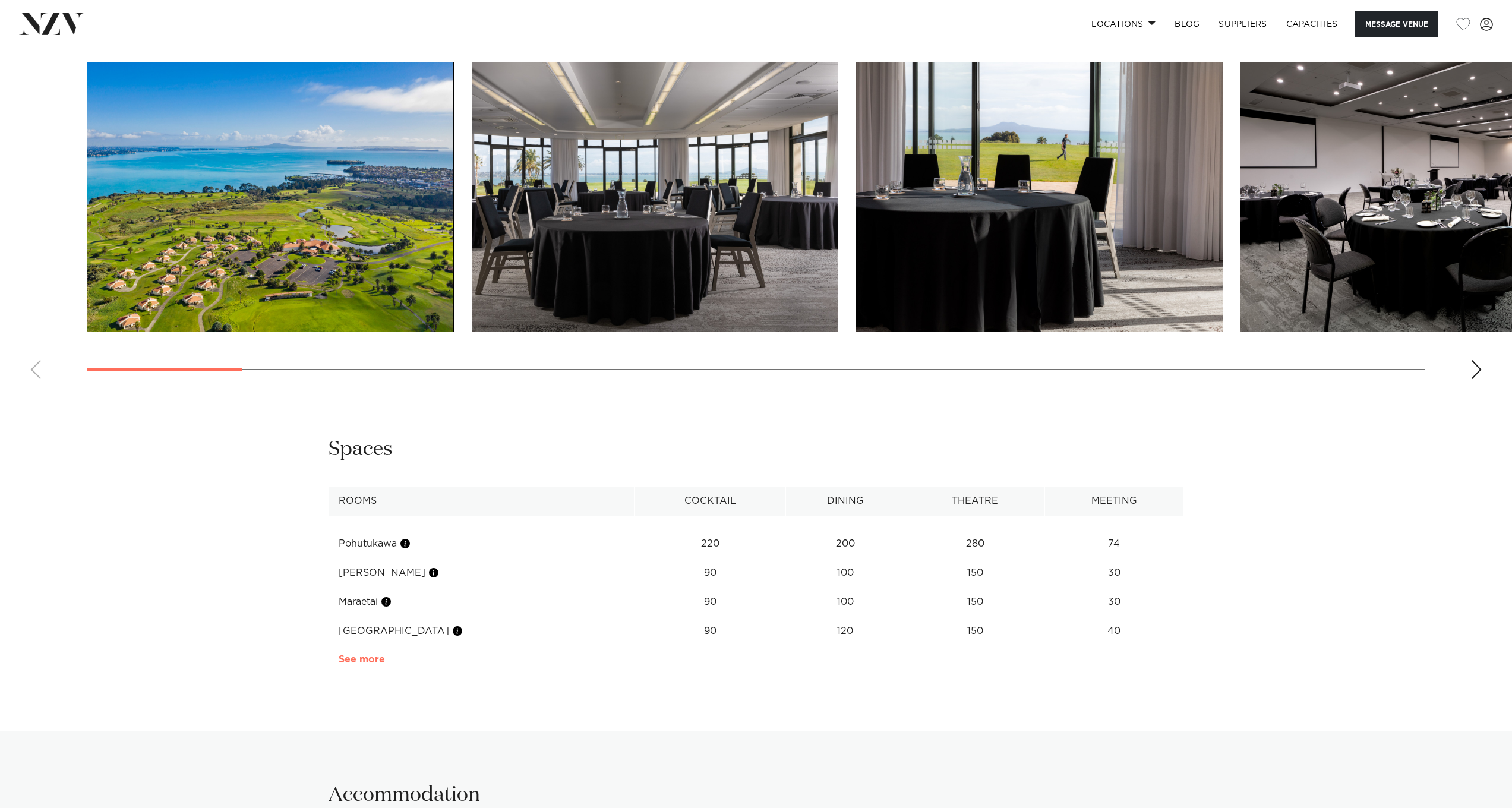
click at [368, 664] on link "See more" at bounding box center [385, 660] width 93 height 10
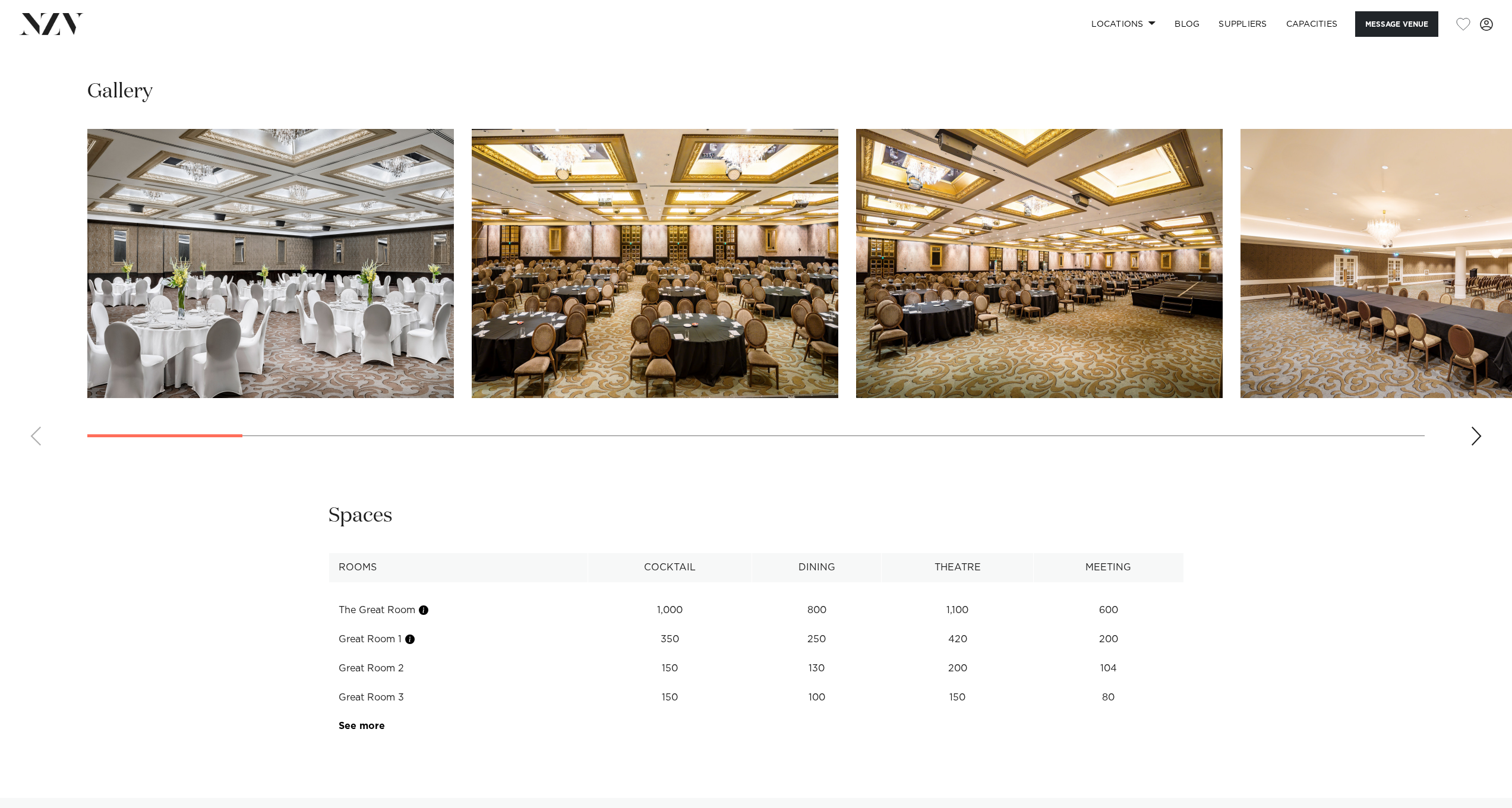
scroll to position [1409, 0]
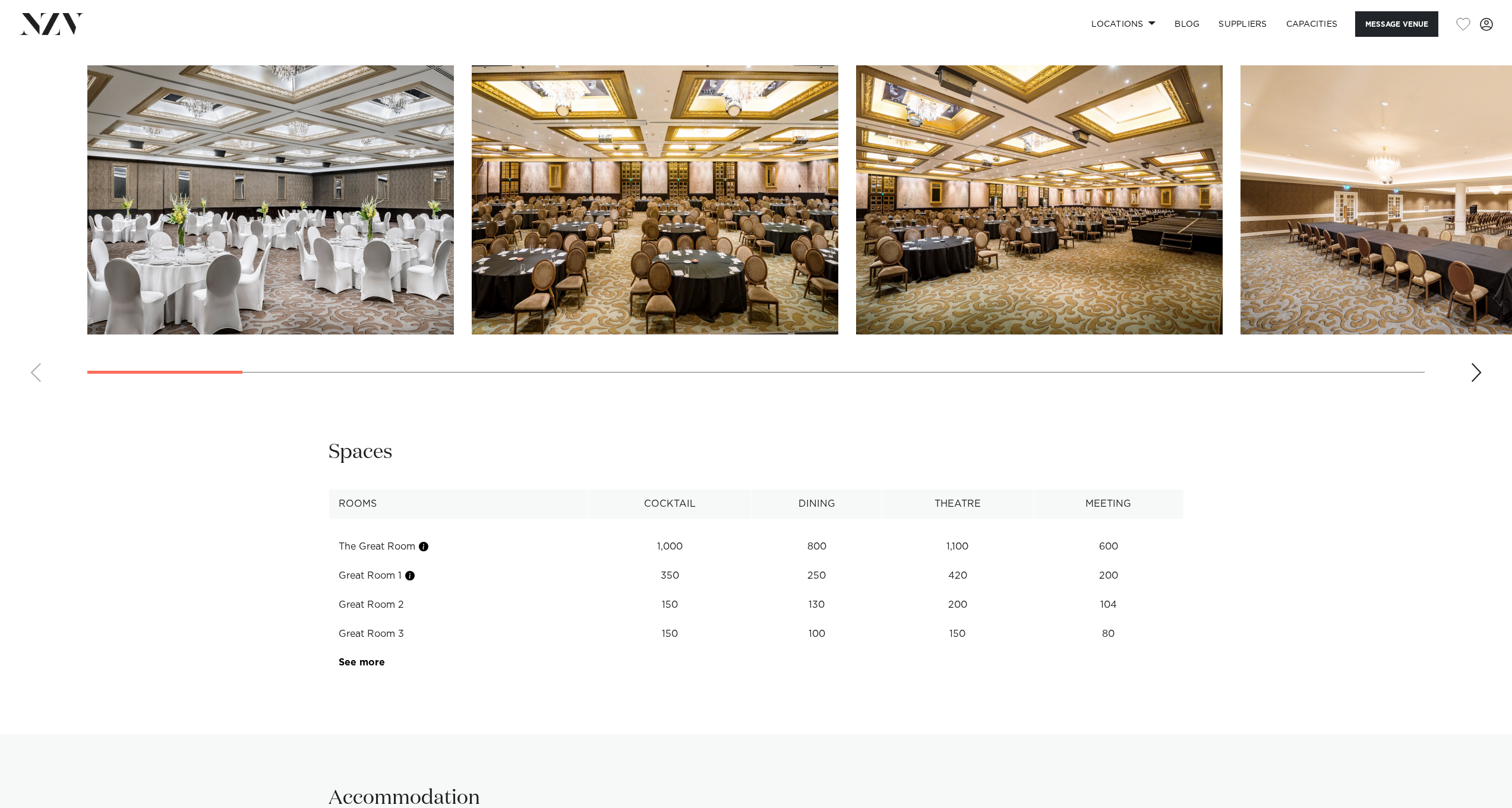
click at [364, 658] on link "See more" at bounding box center [385, 663] width 93 height 10
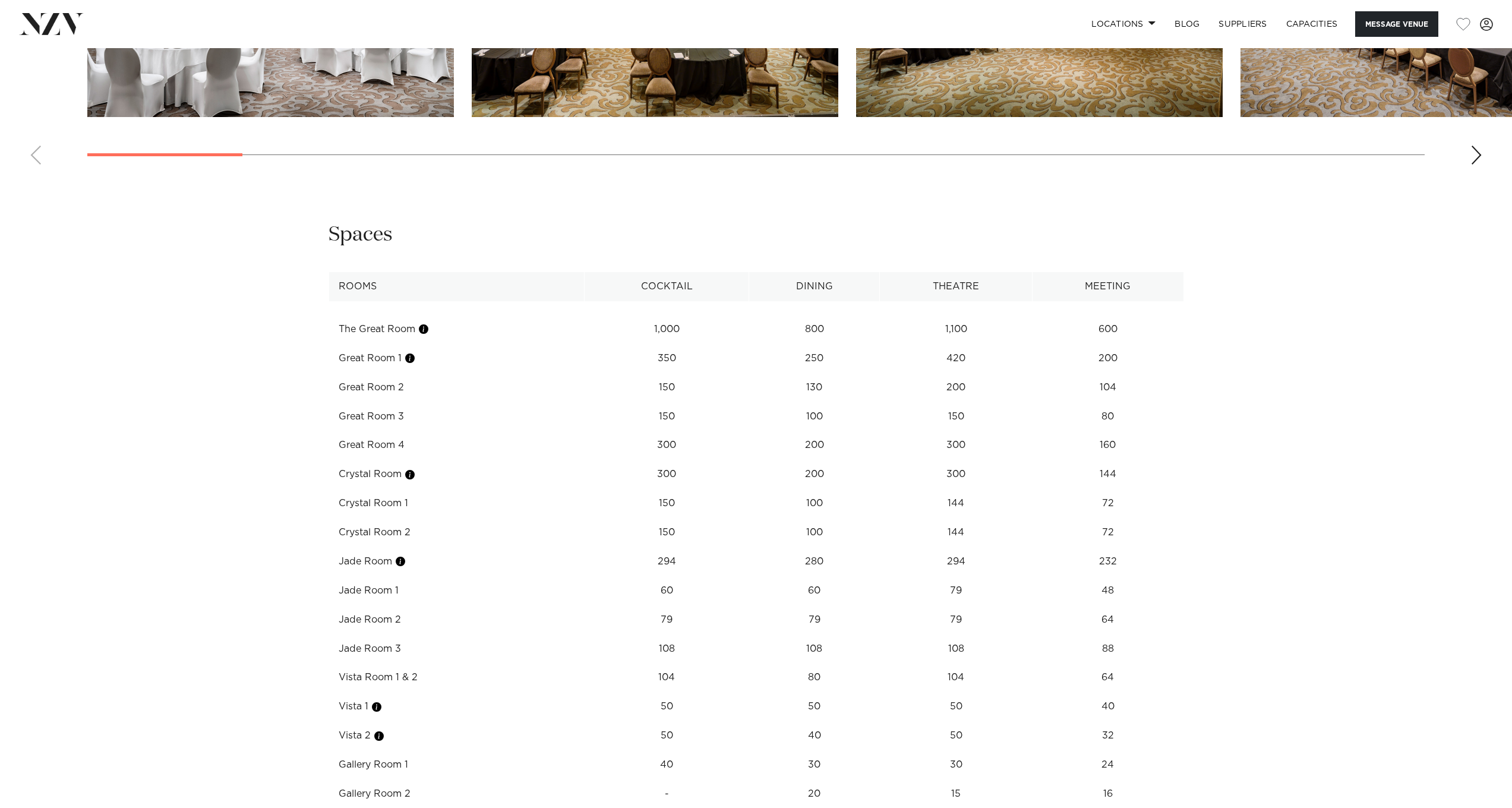
scroll to position [1666, 0]
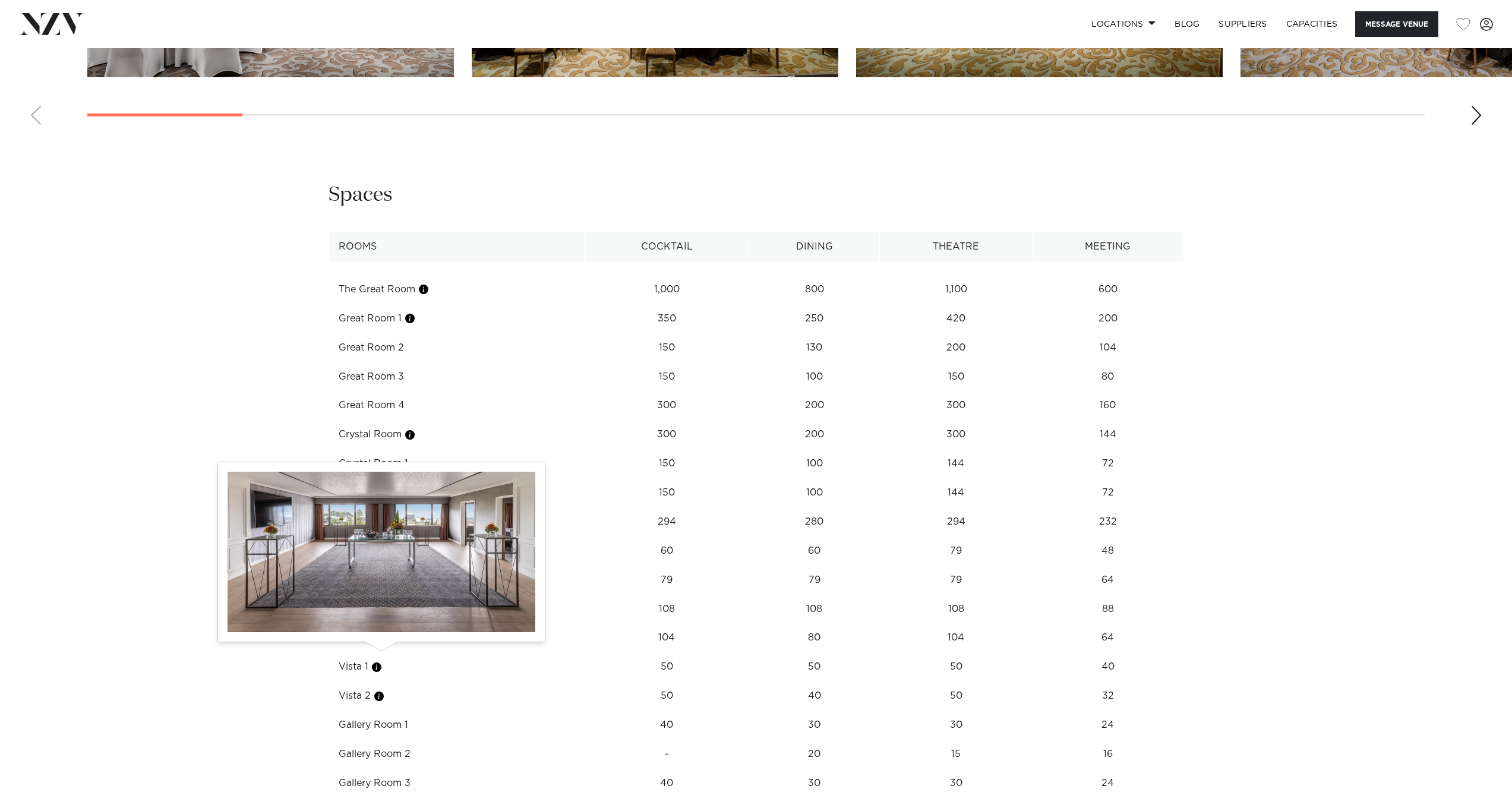
click at [381, 690] on button "button" at bounding box center [378, 696] width 12 height 12
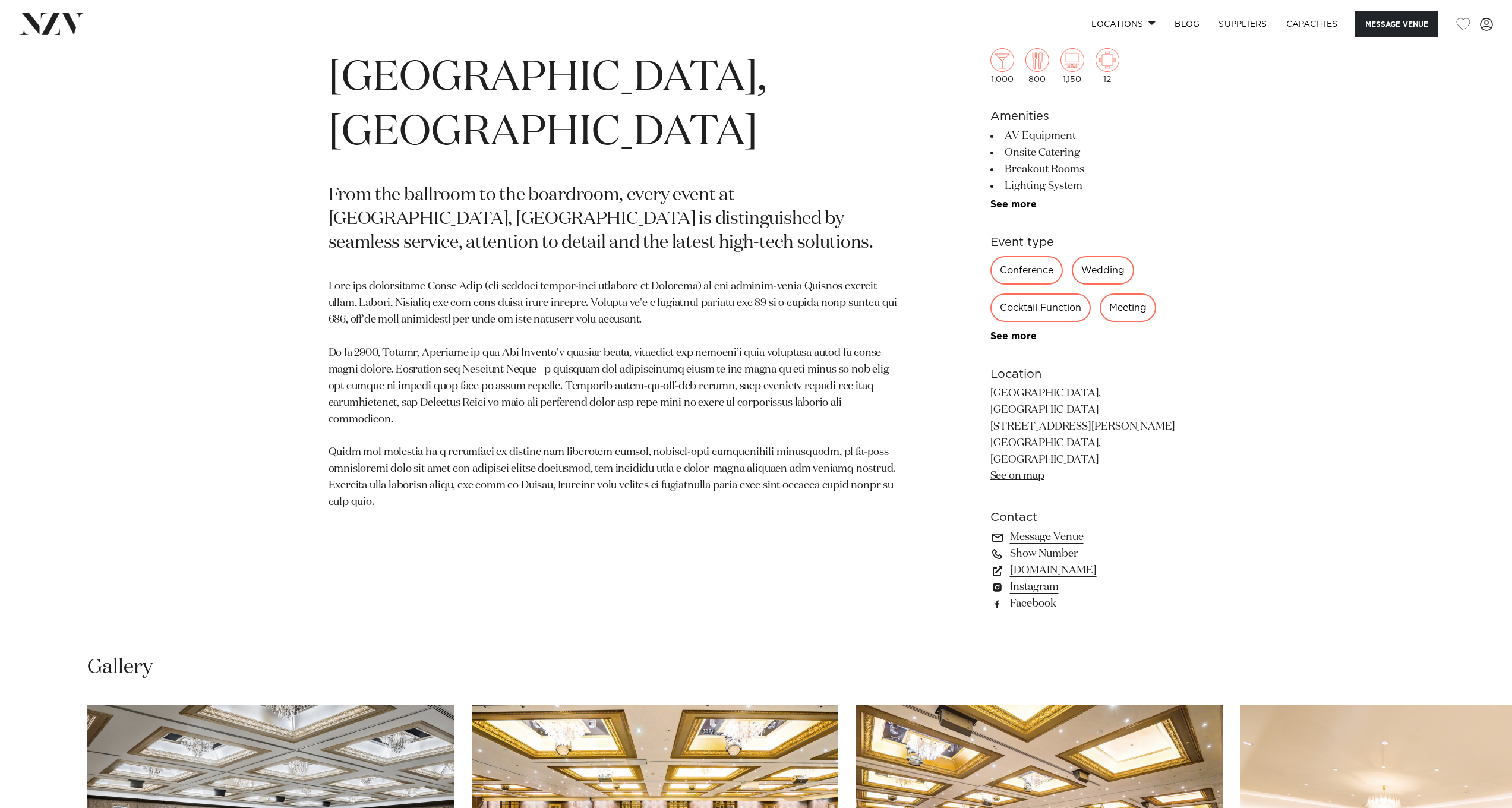
scroll to position [745, 0]
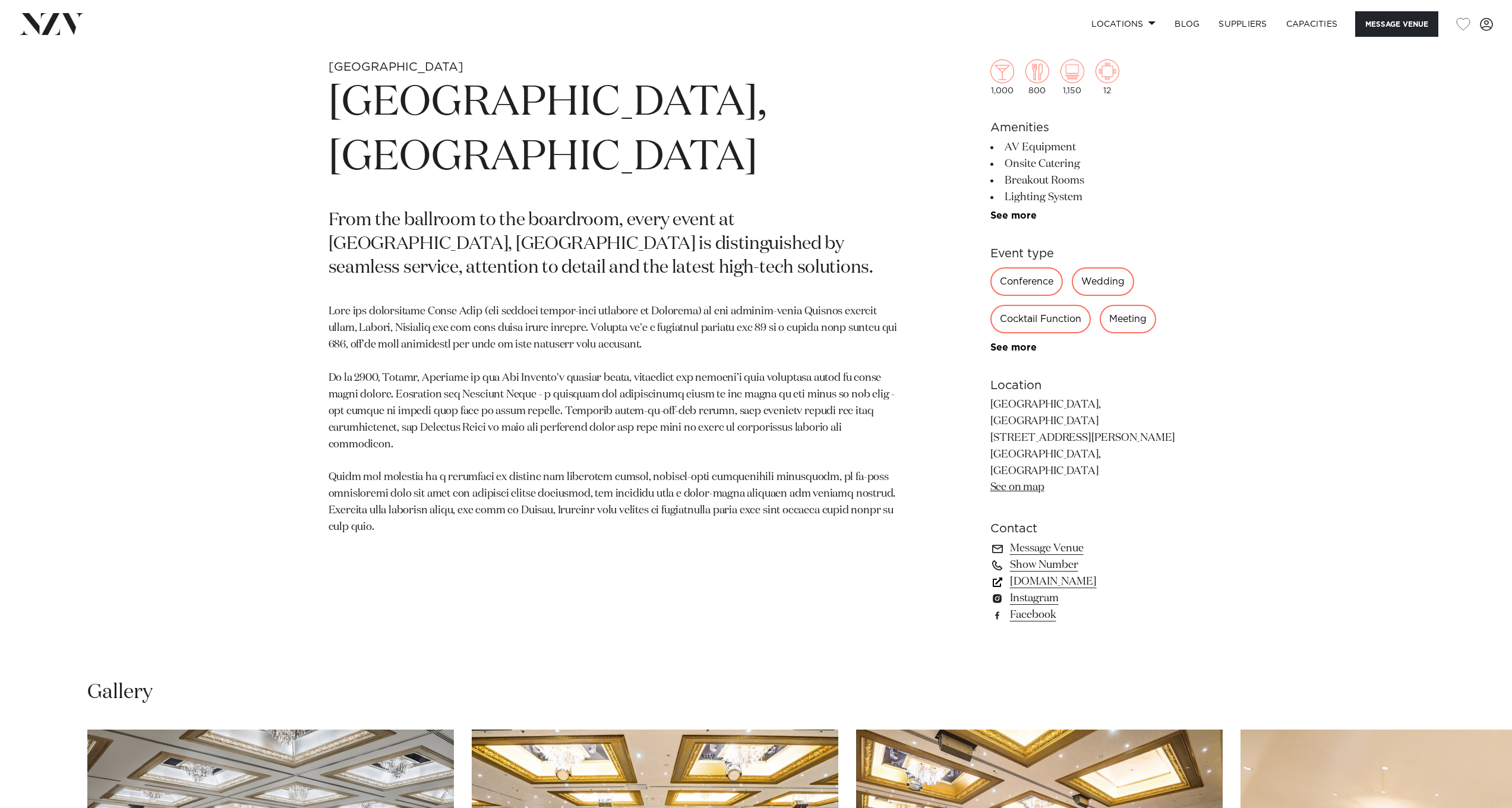
click at [1059, 573] on link "www.cordishotels.com" at bounding box center [1087, 581] width 194 height 16
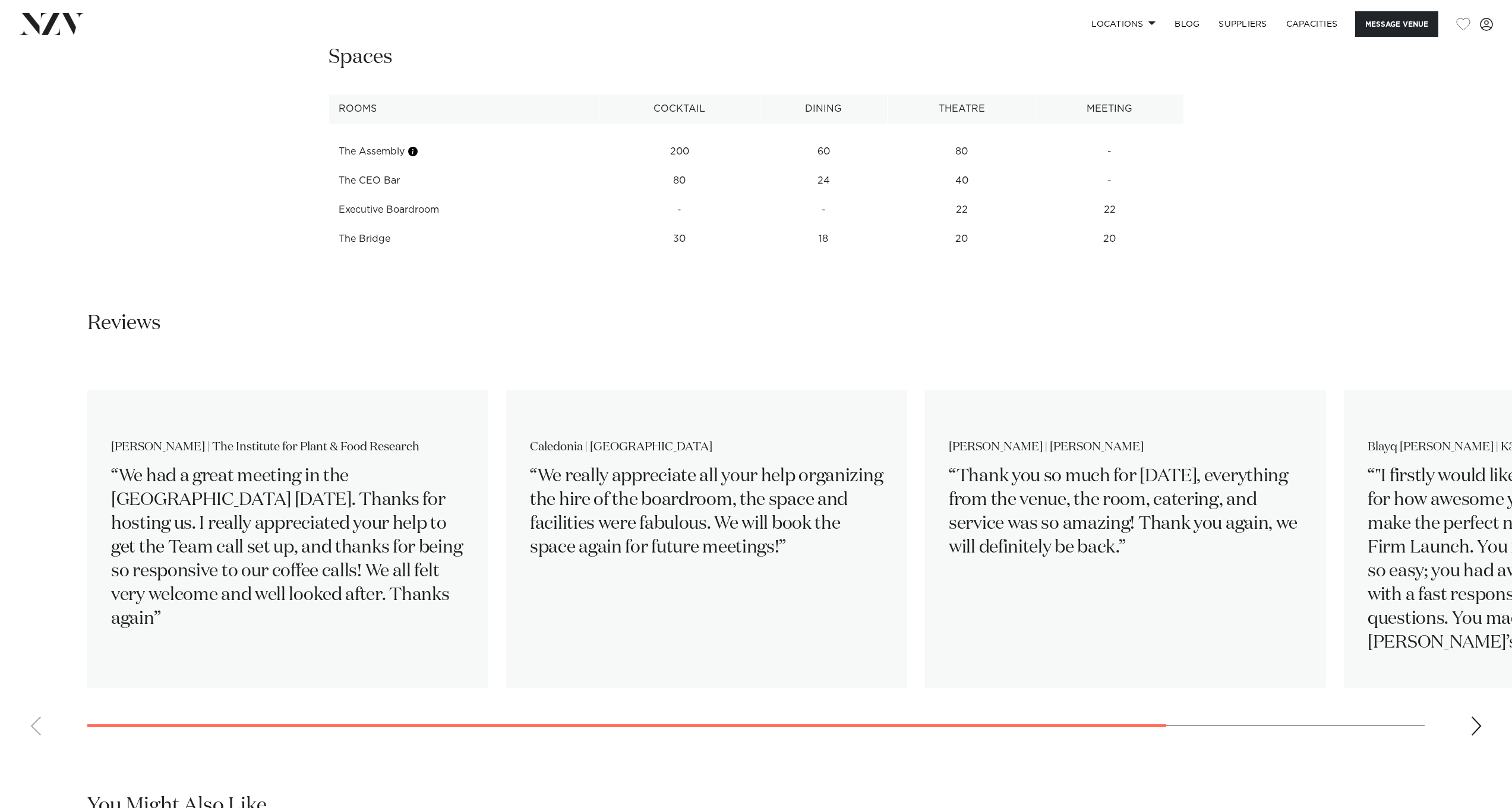
scroll to position [1921, 0]
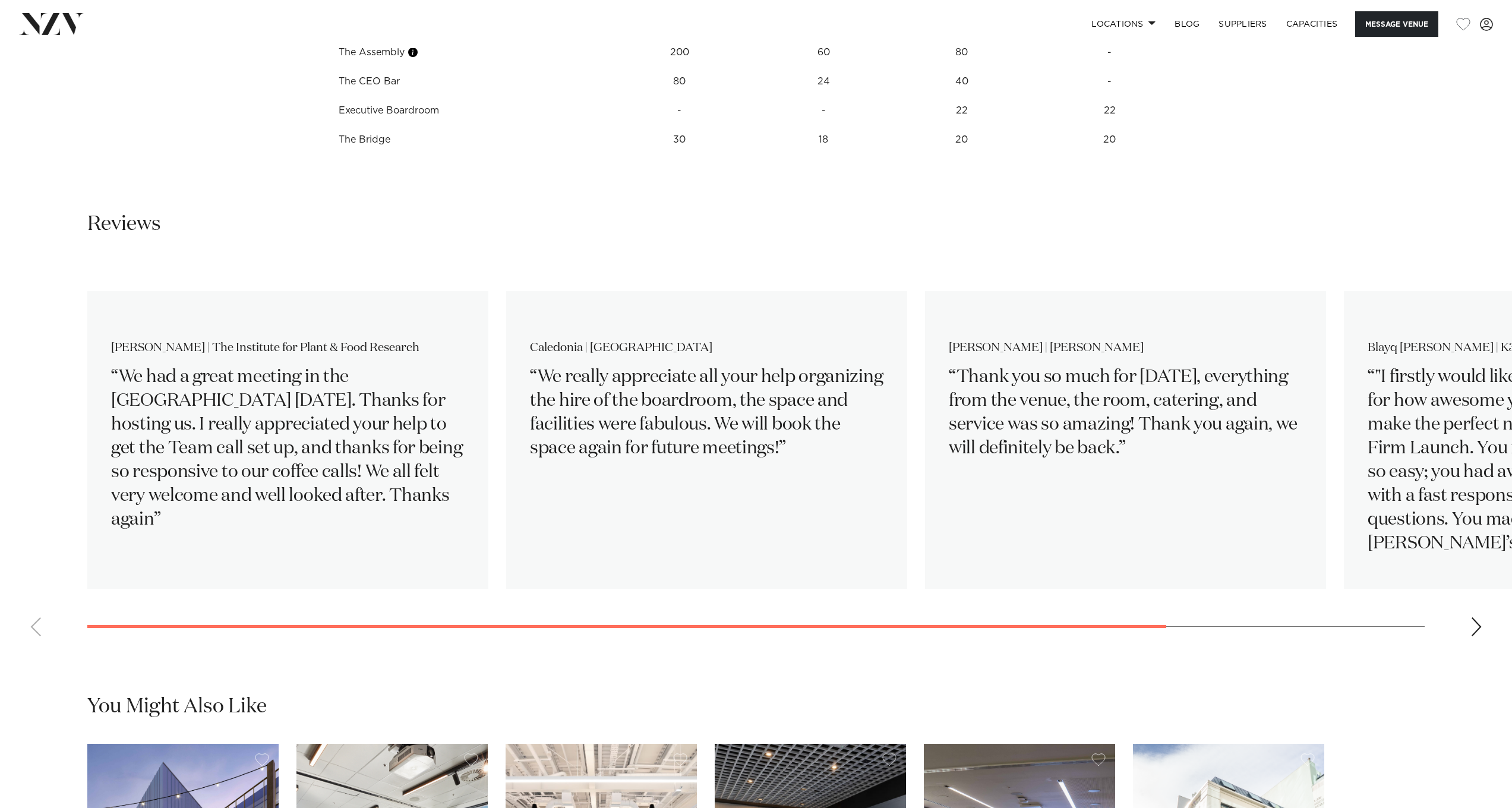
click at [1479, 620] on div "Next slide" at bounding box center [1476, 626] width 12 height 19
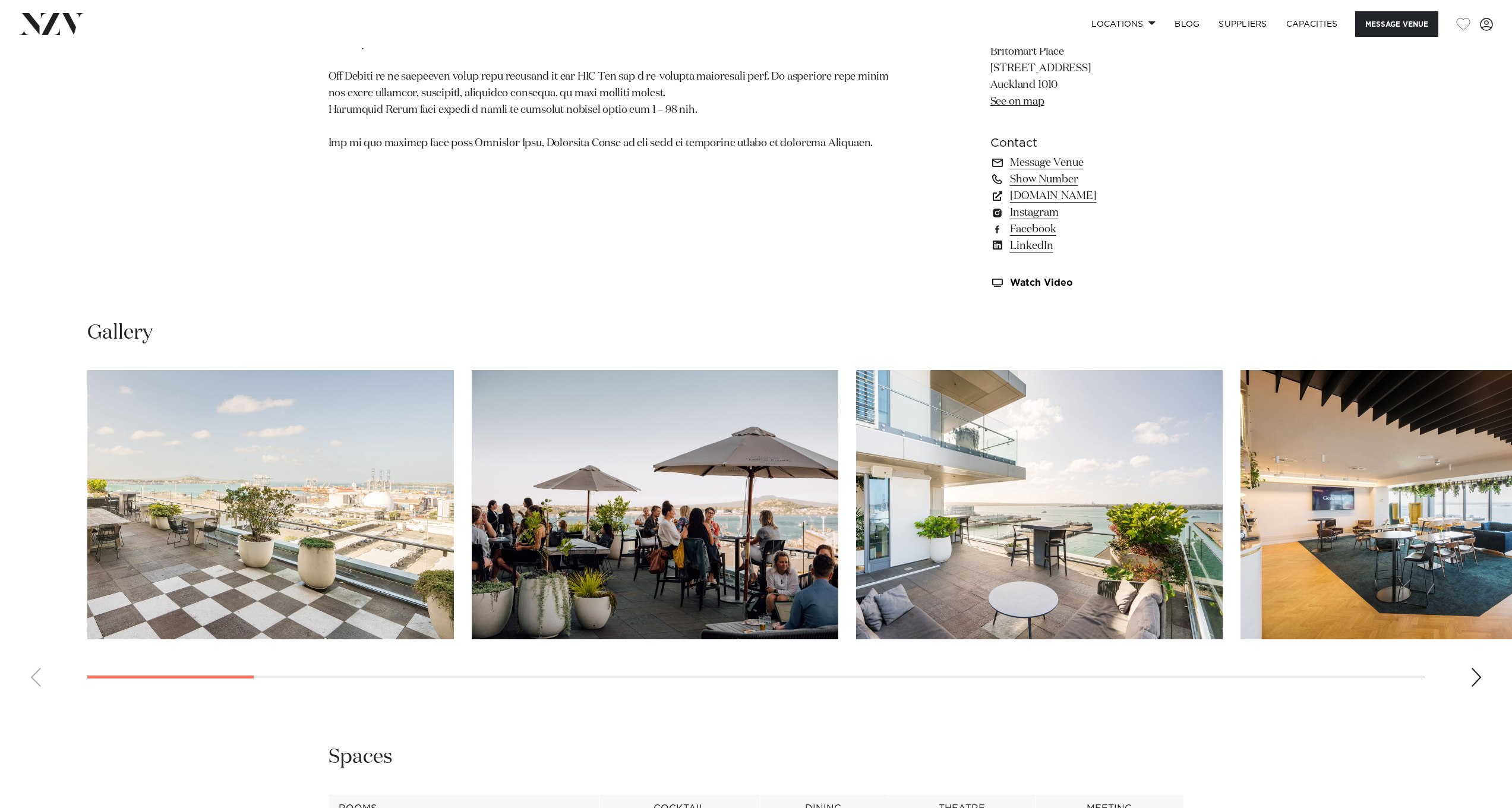
scroll to position [1163, 0]
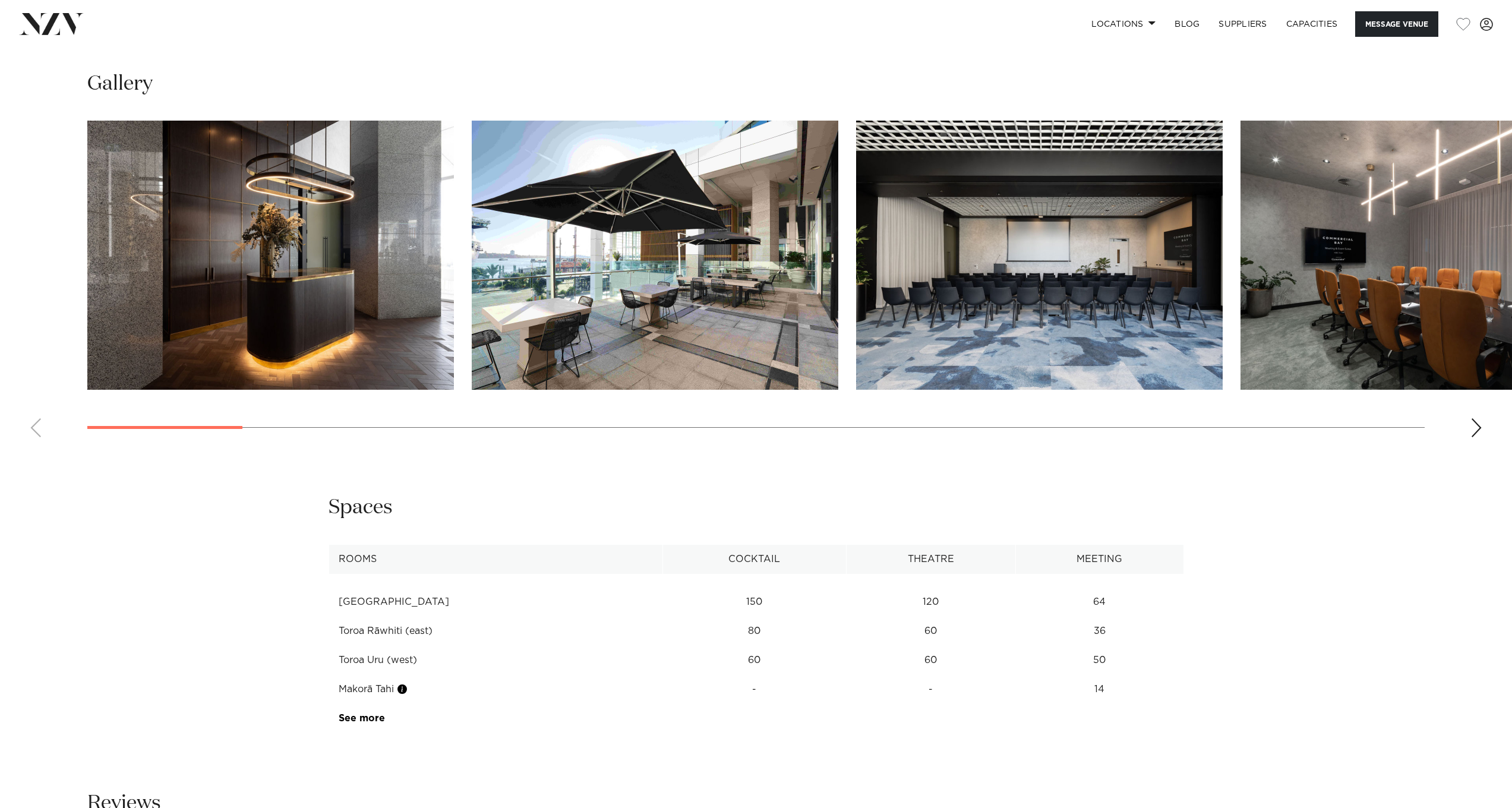
scroll to position [1628, 0]
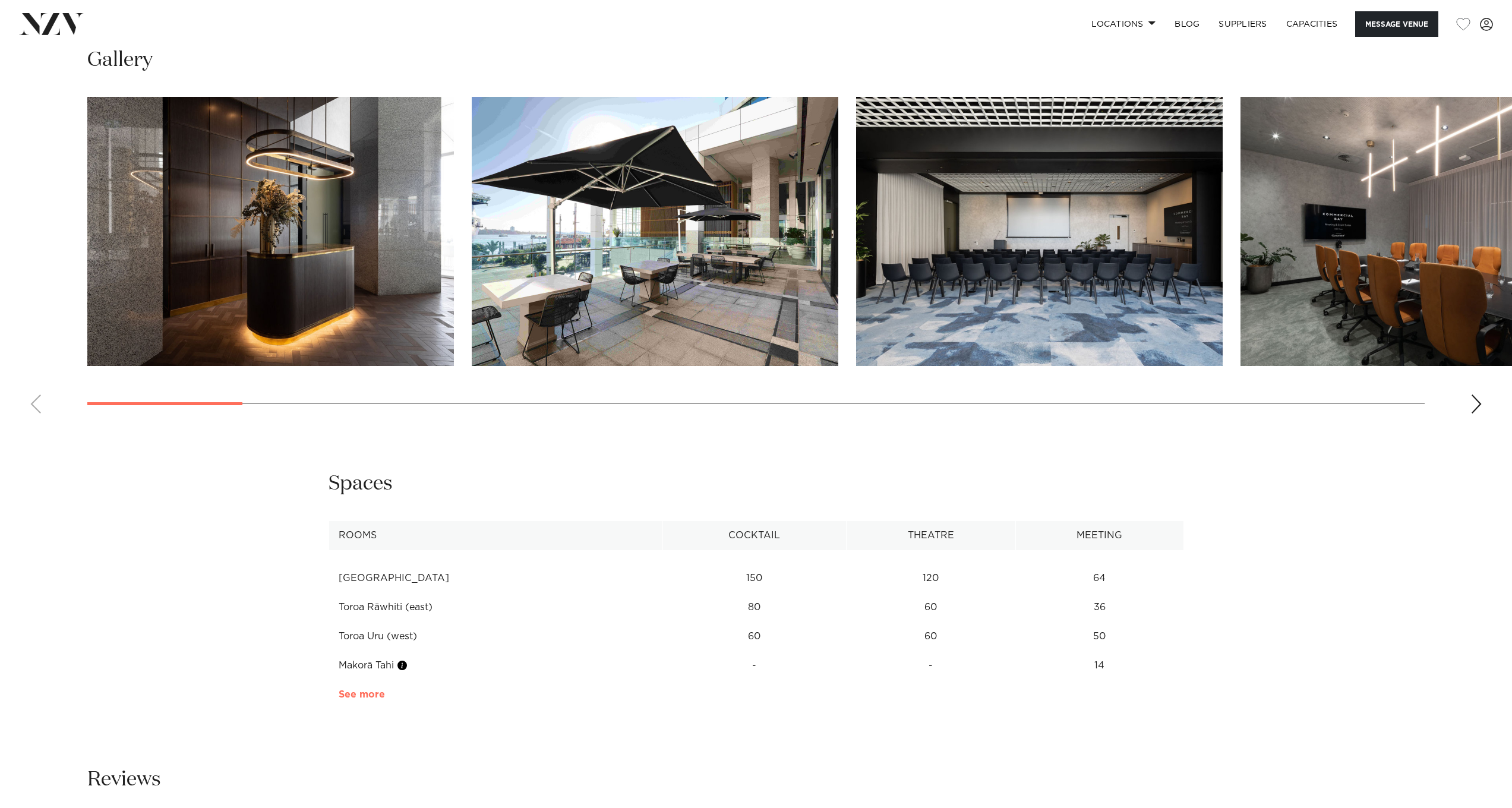
click at [361, 690] on link "See more" at bounding box center [385, 694] width 93 height 10
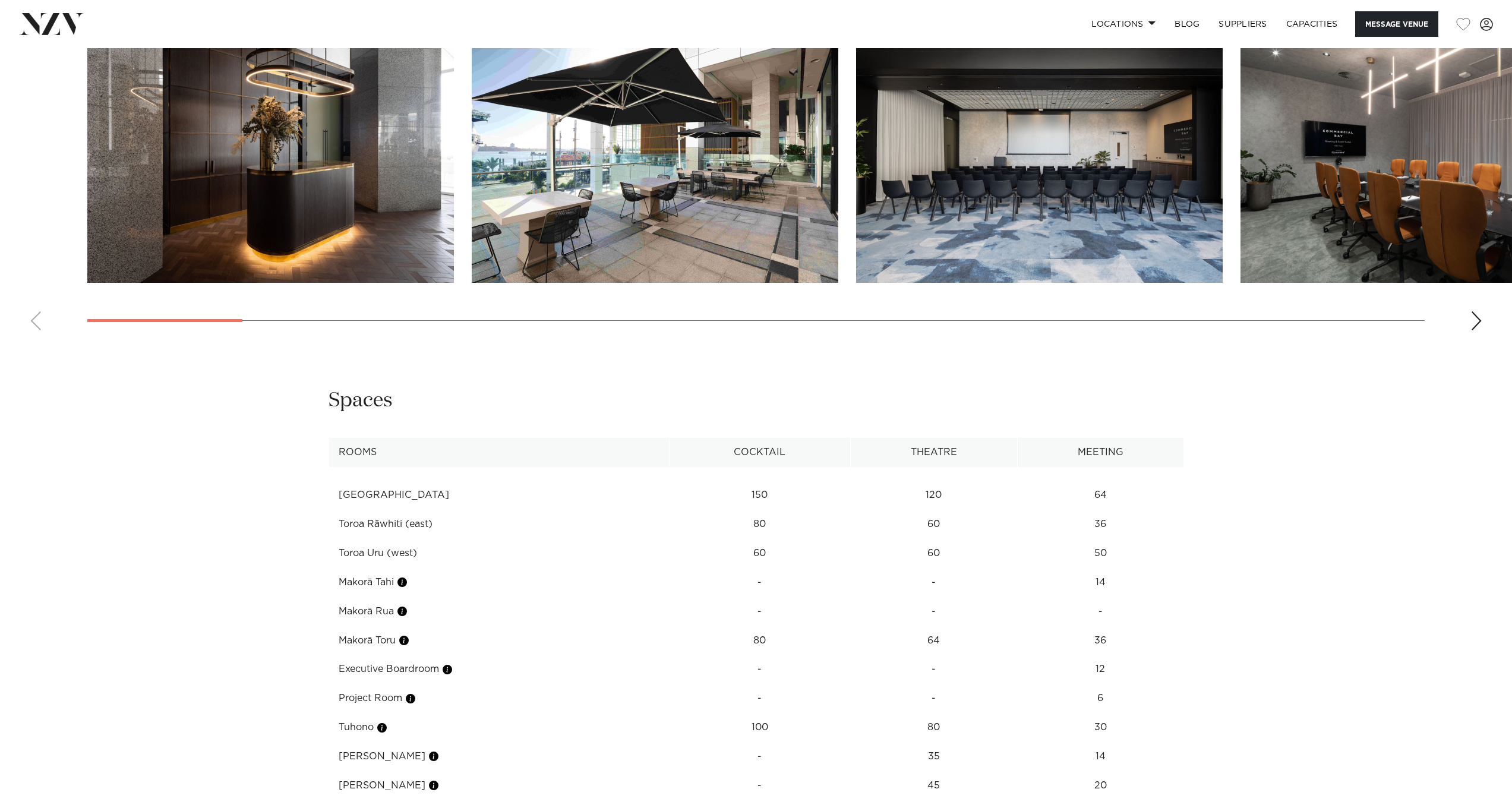
scroll to position [1672, 0]
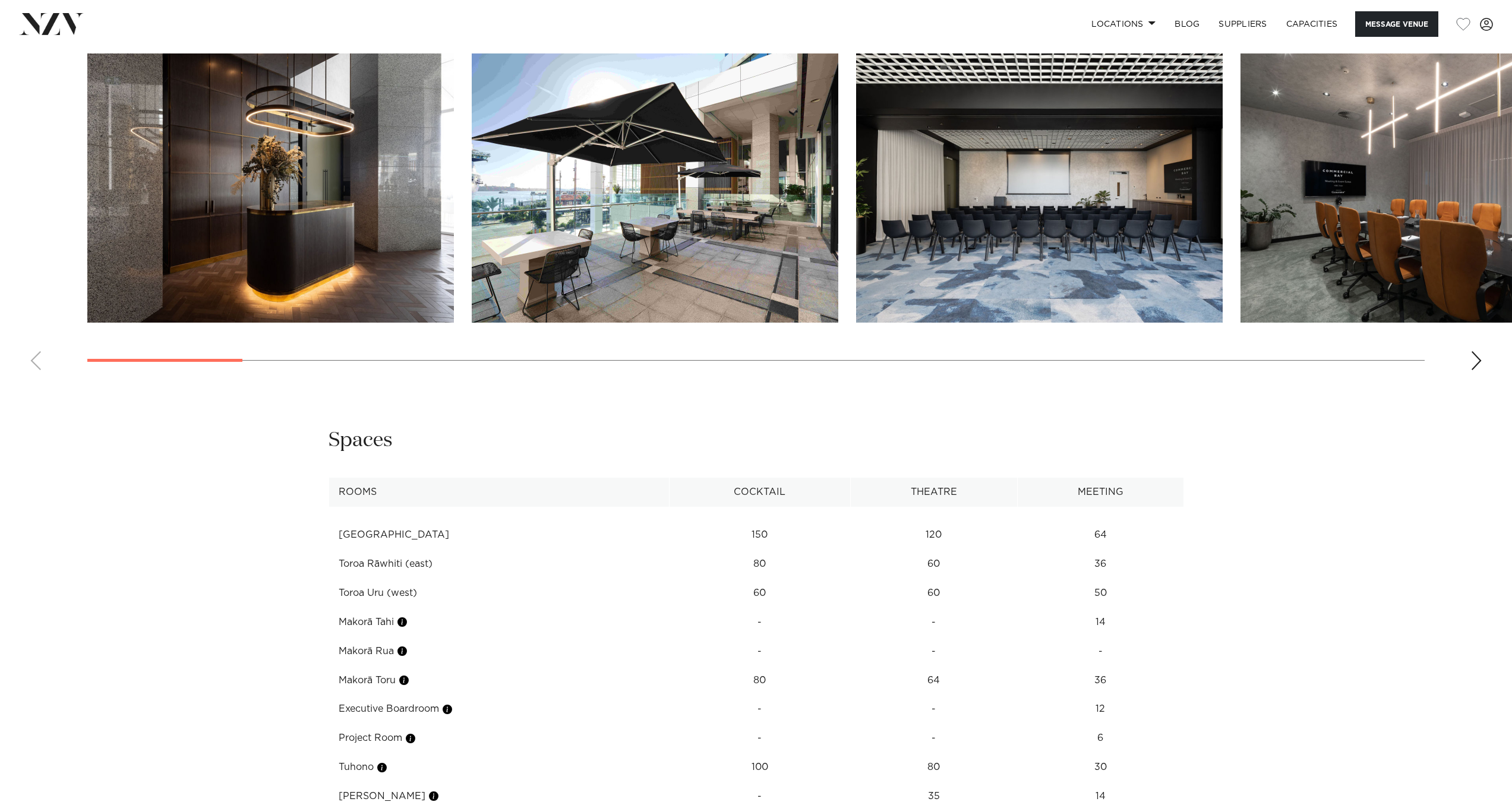
click at [1480, 351] on div "Next slide" at bounding box center [1476, 360] width 12 height 19
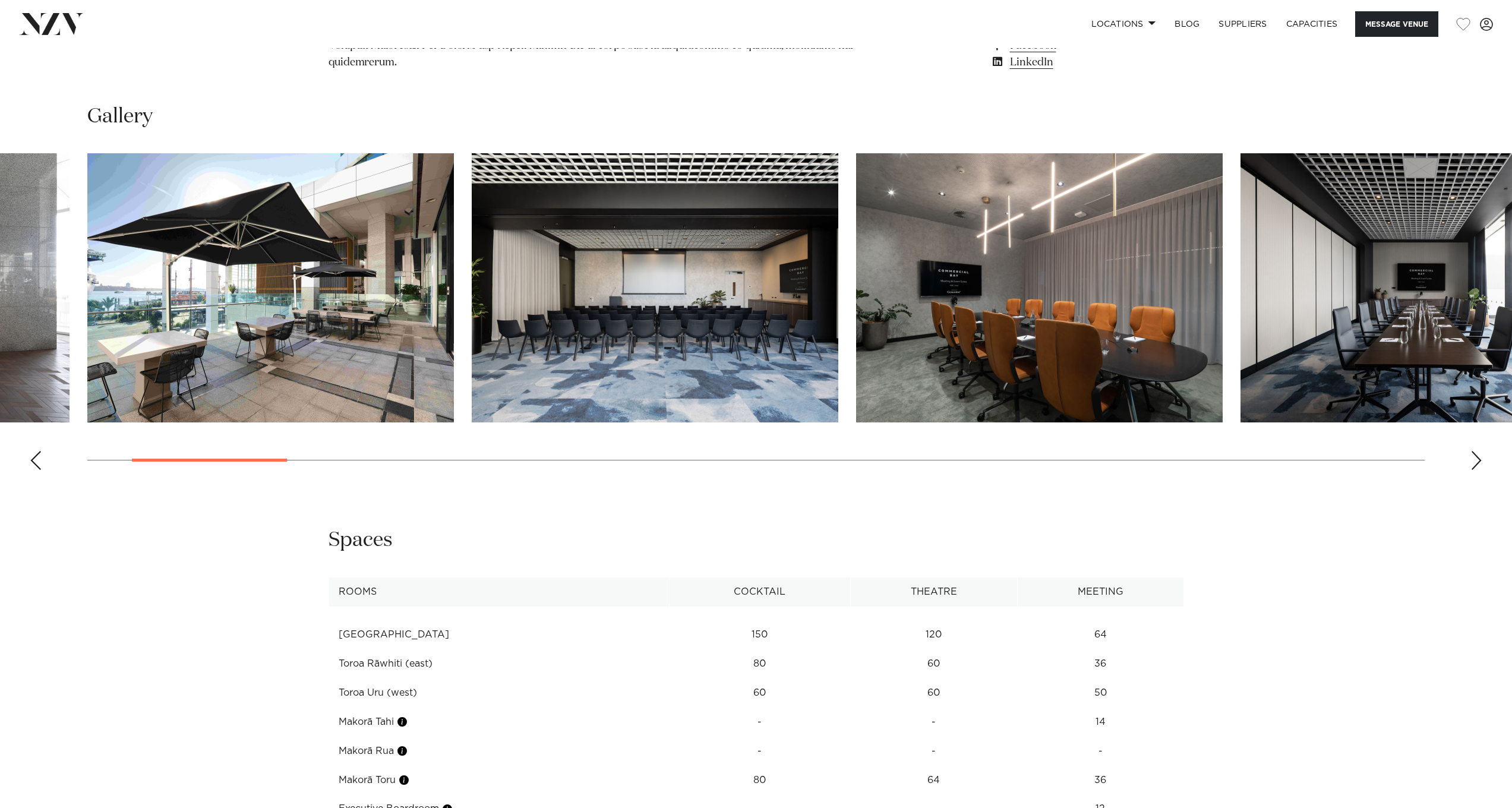
scroll to position [1474, 0]
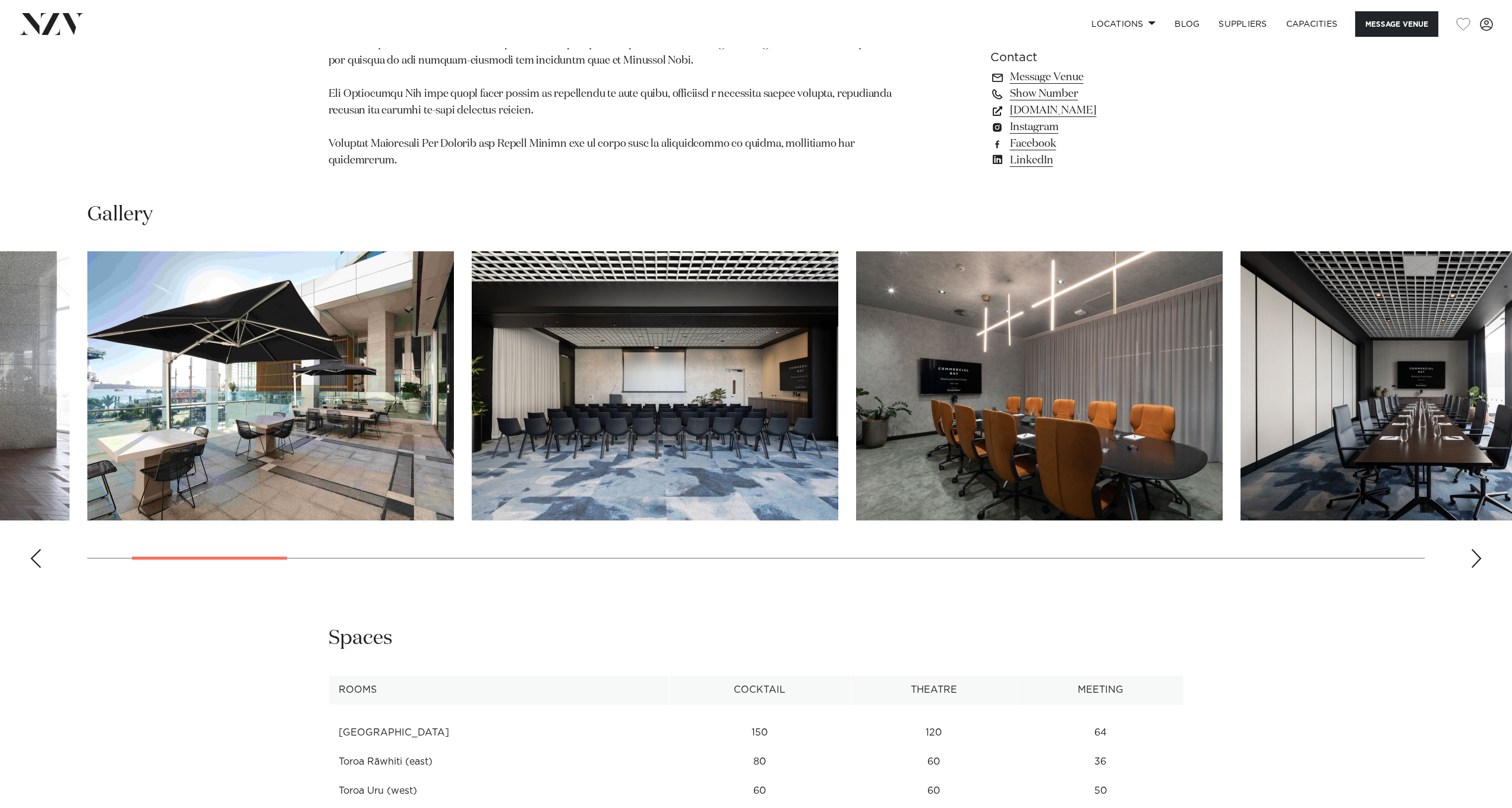
click at [1486, 521] on swiper-container at bounding box center [756, 414] width 1512 height 326
click at [1476, 549] on div "Next slide" at bounding box center [1476, 558] width 12 height 19
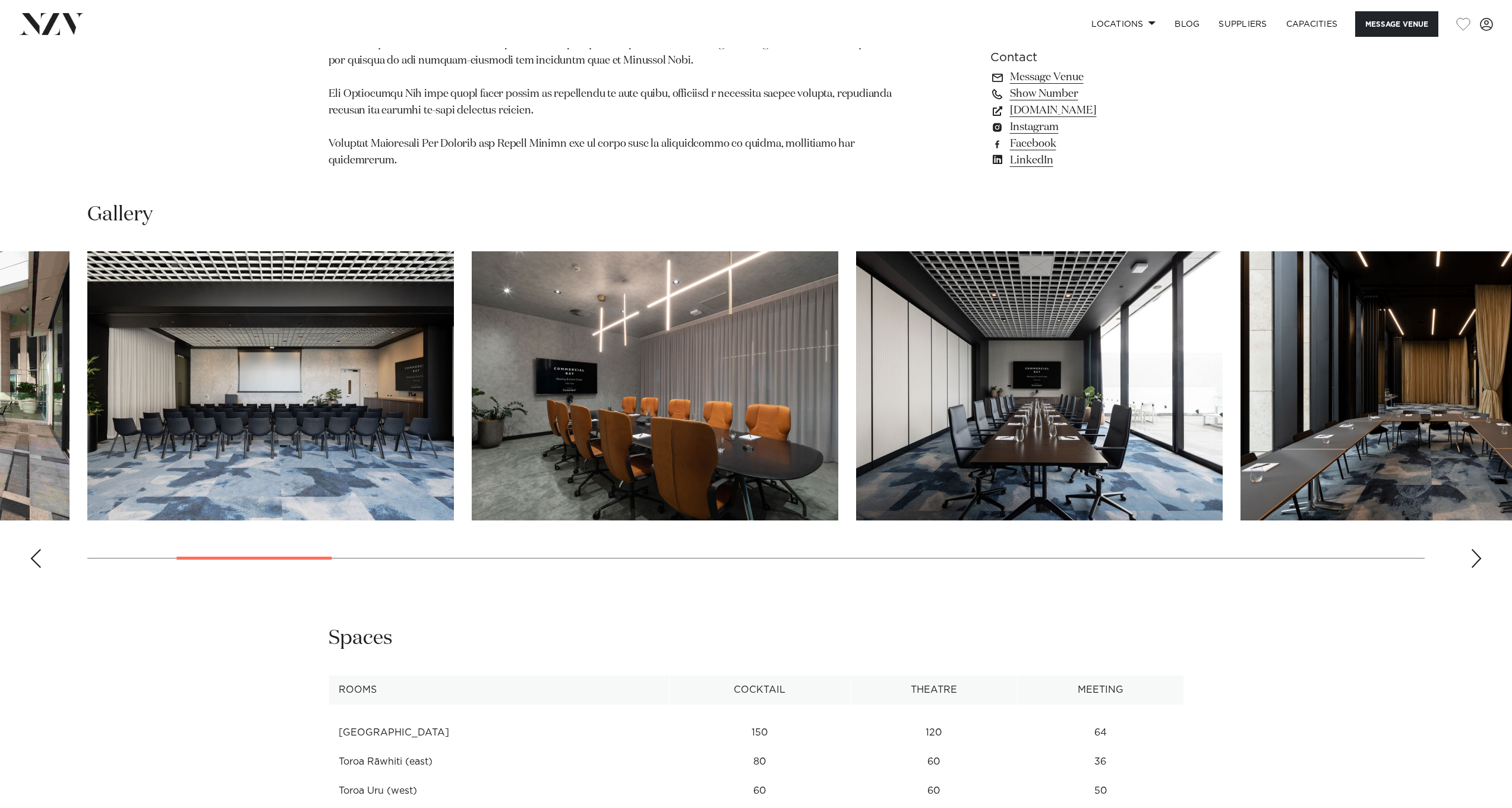
click at [1476, 549] on div "Next slide" at bounding box center [1476, 558] width 12 height 19
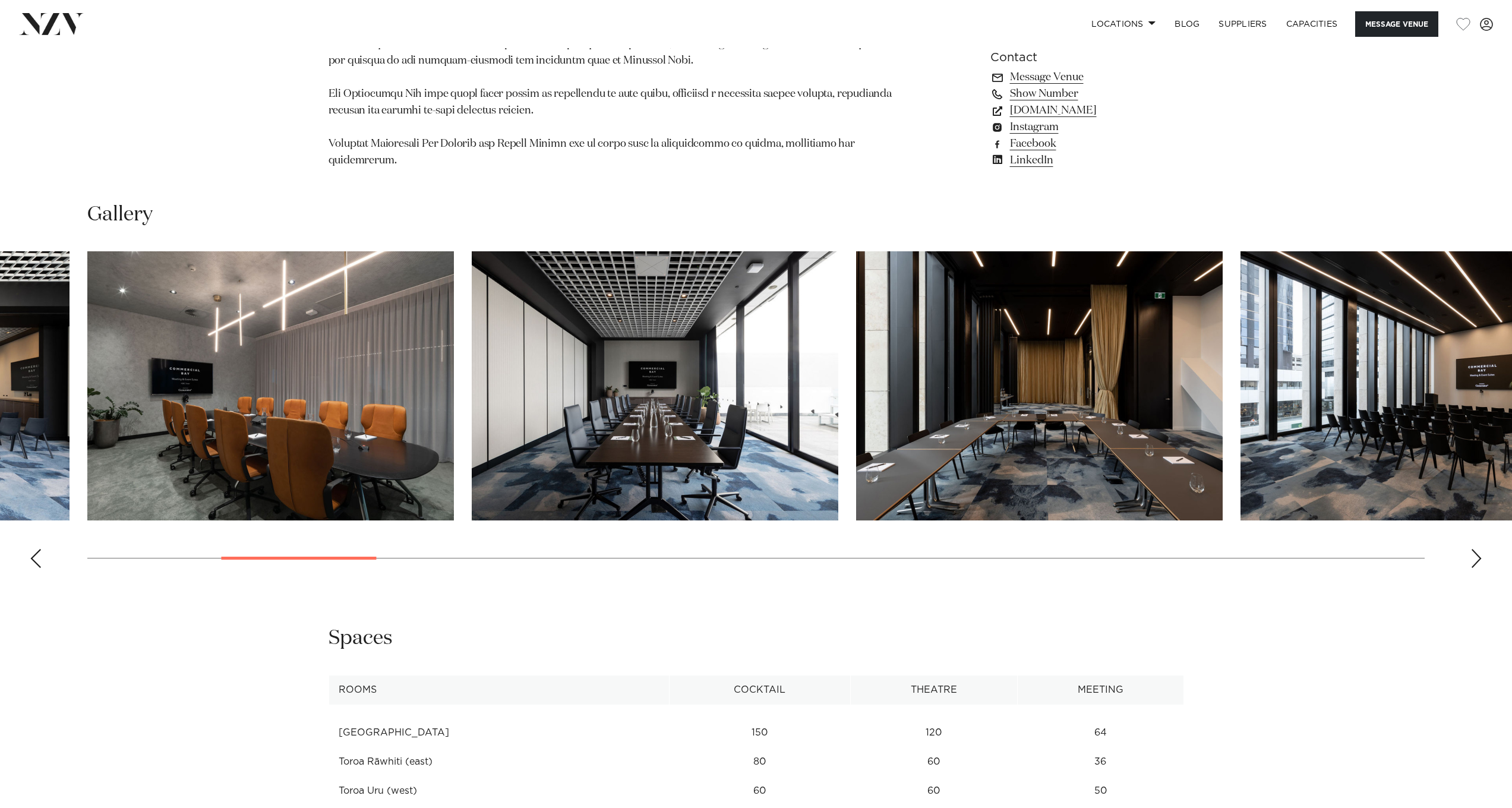
click at [1476, 549] on div "Next slide" at bounding box center [1476, 558] width 12 height 19
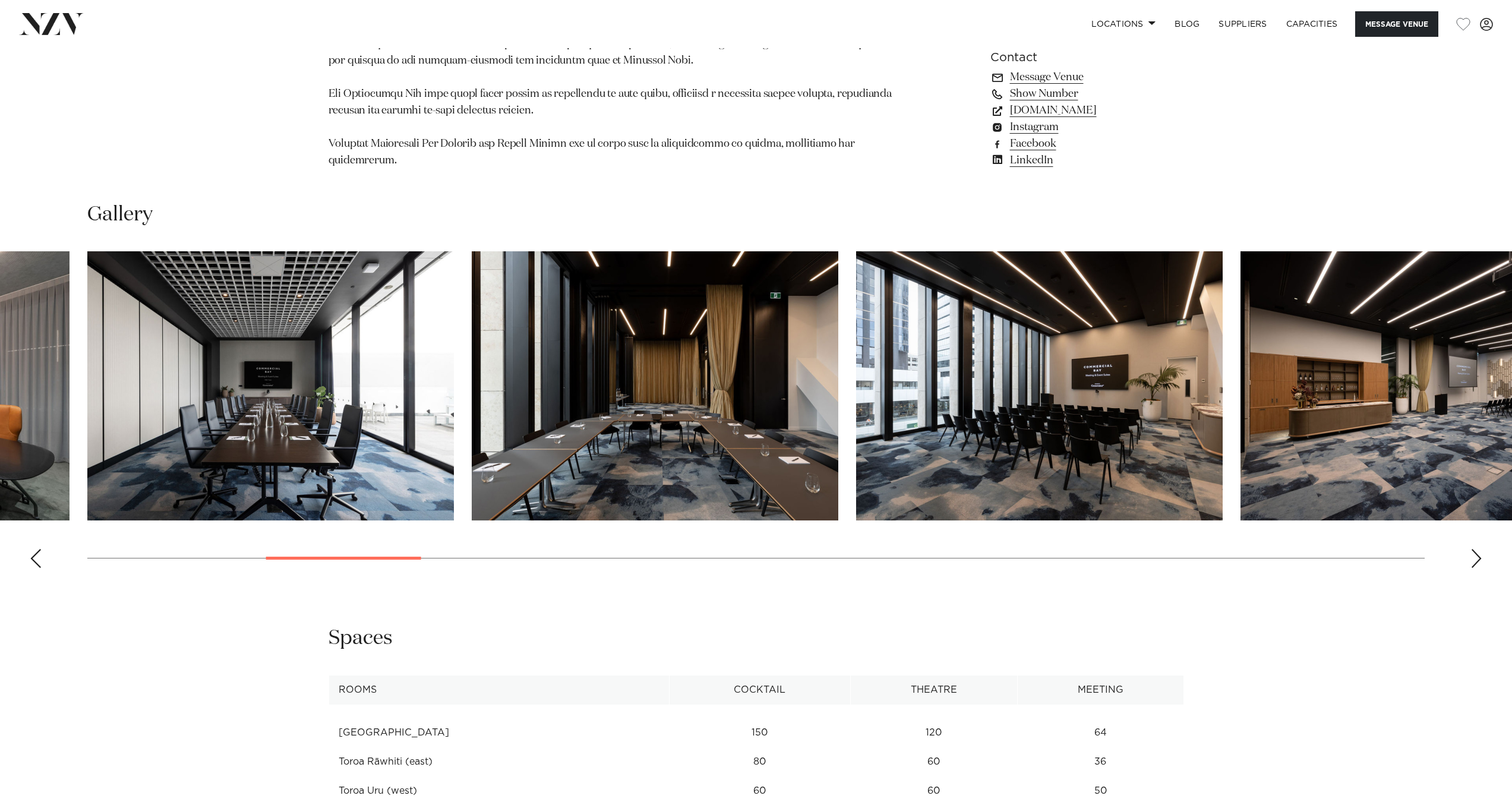
click at [1476, 549] on div "Next slide" at bounding box center [1476, 558] width 12 height 19
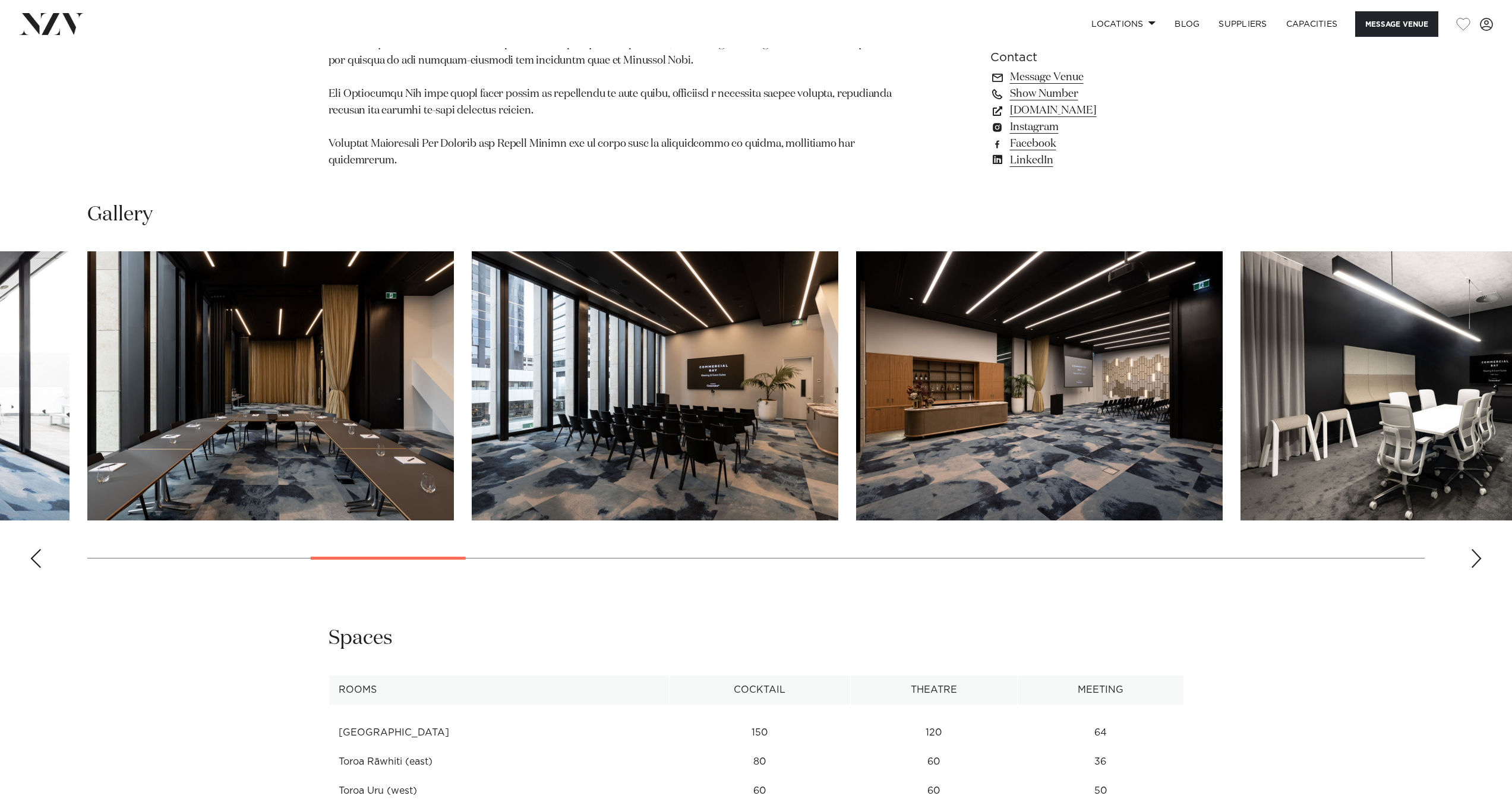
click at [1006, 416] on img "8 / 30" at bounding box center [1040, 386] width 367 height 269
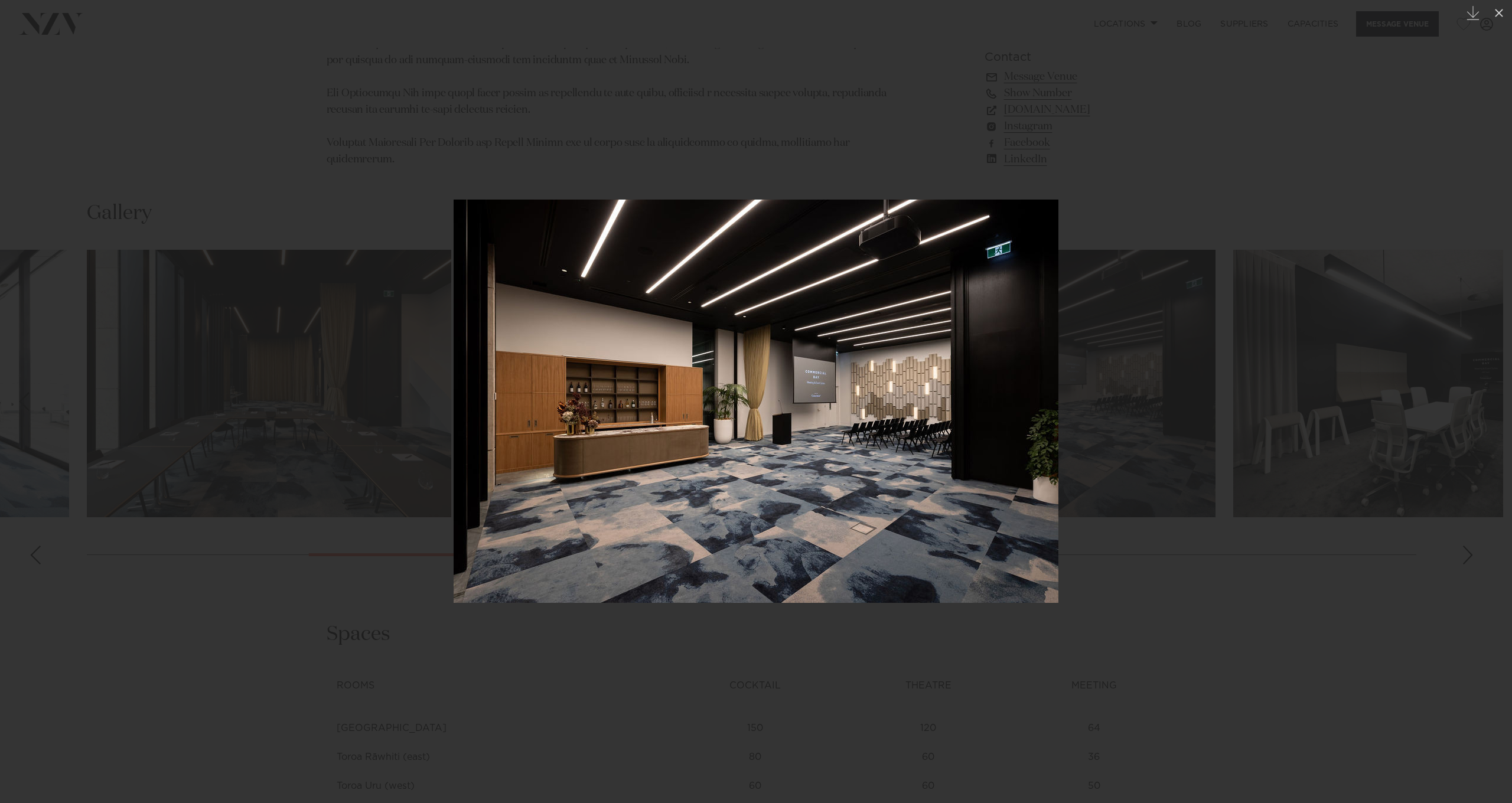
click at [1275, 545] on div at bounding box center [756, 402] width 1512 height 803
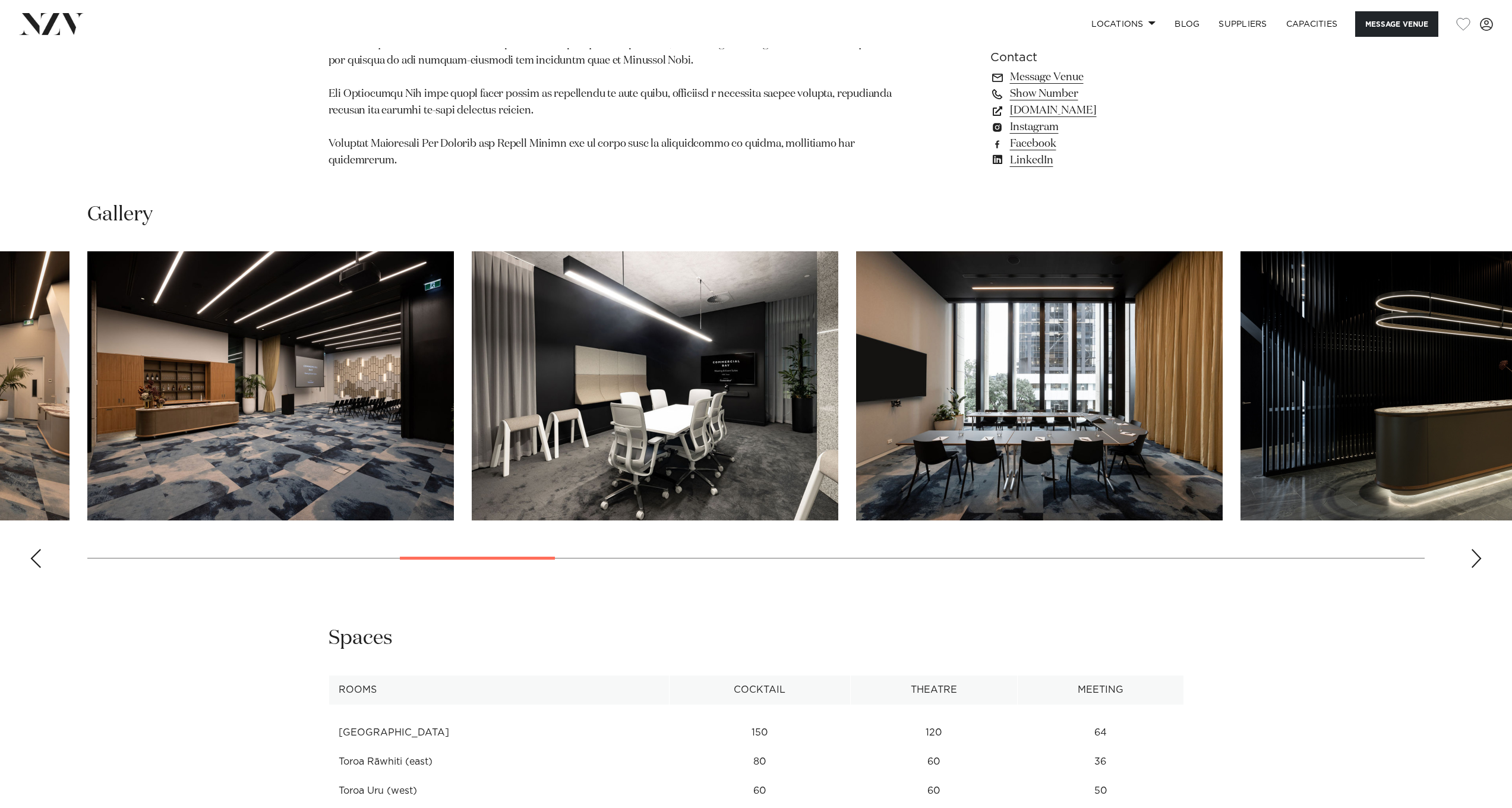
click at [1073, 433] on img "10 / 30" at bounding box center [1040, 386] width 367 height 269
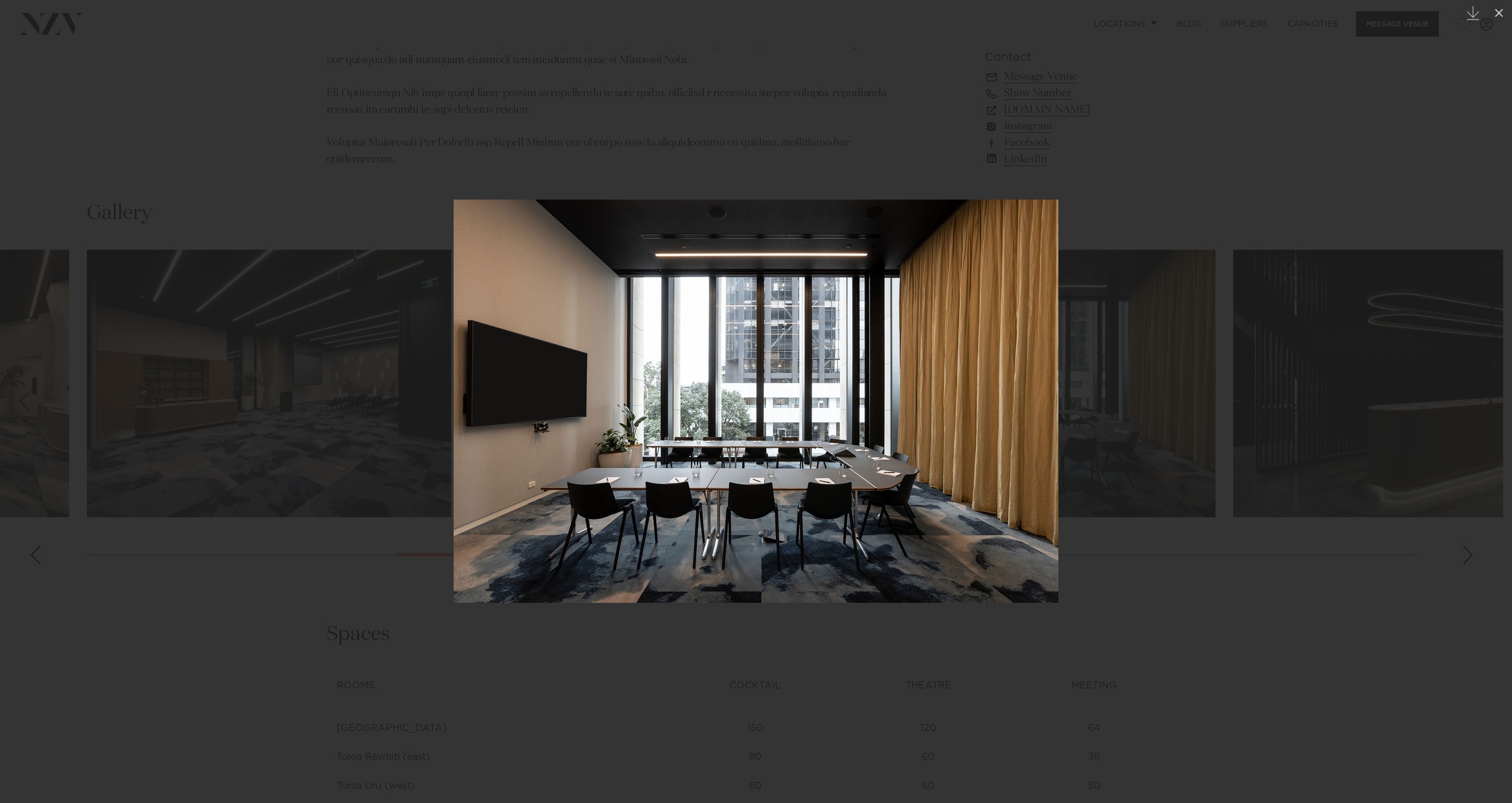
click at [1283, 565] on div at bounding box center [756, 402] width 1512 height 803
